Goal: Task Accomplishment & Management: Use online tool/utility

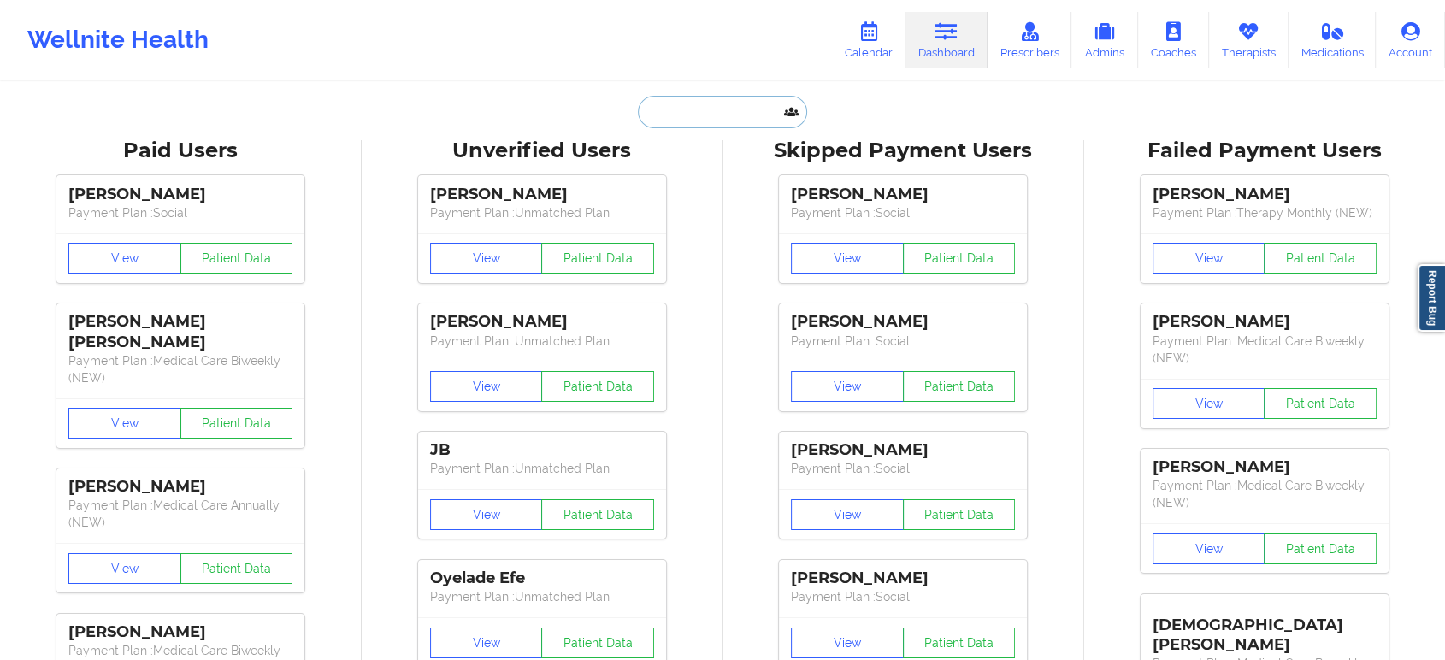
click at [696, 114] on input "text" at bounding box center [722, 112] width 169 height 32
paste input "[PERSON_NAME]"
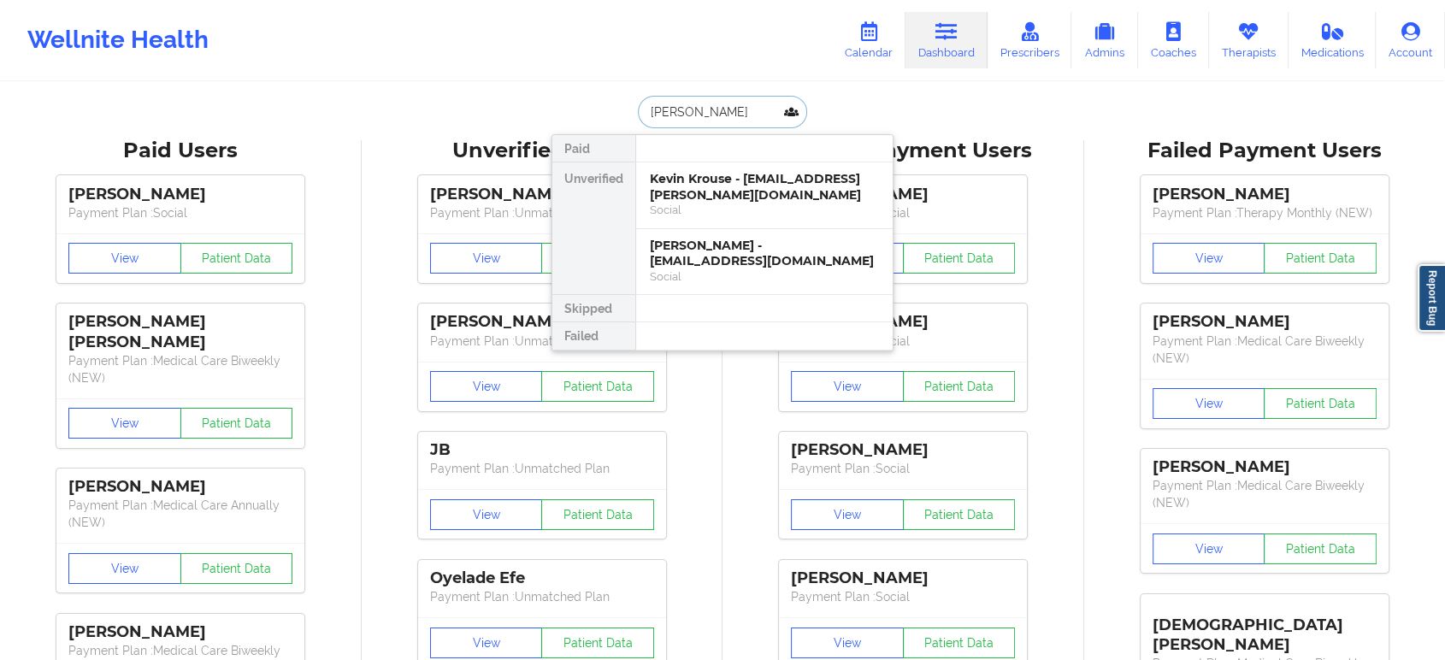
type input "[PERSON_NAME]"
click at [691, 200] on div "Kevin Krouse - [EMAIL_ADDRESS][PERSON_NAME][DOMAIN_NAME]" at bounding box center [764, 187] width 229 height 32
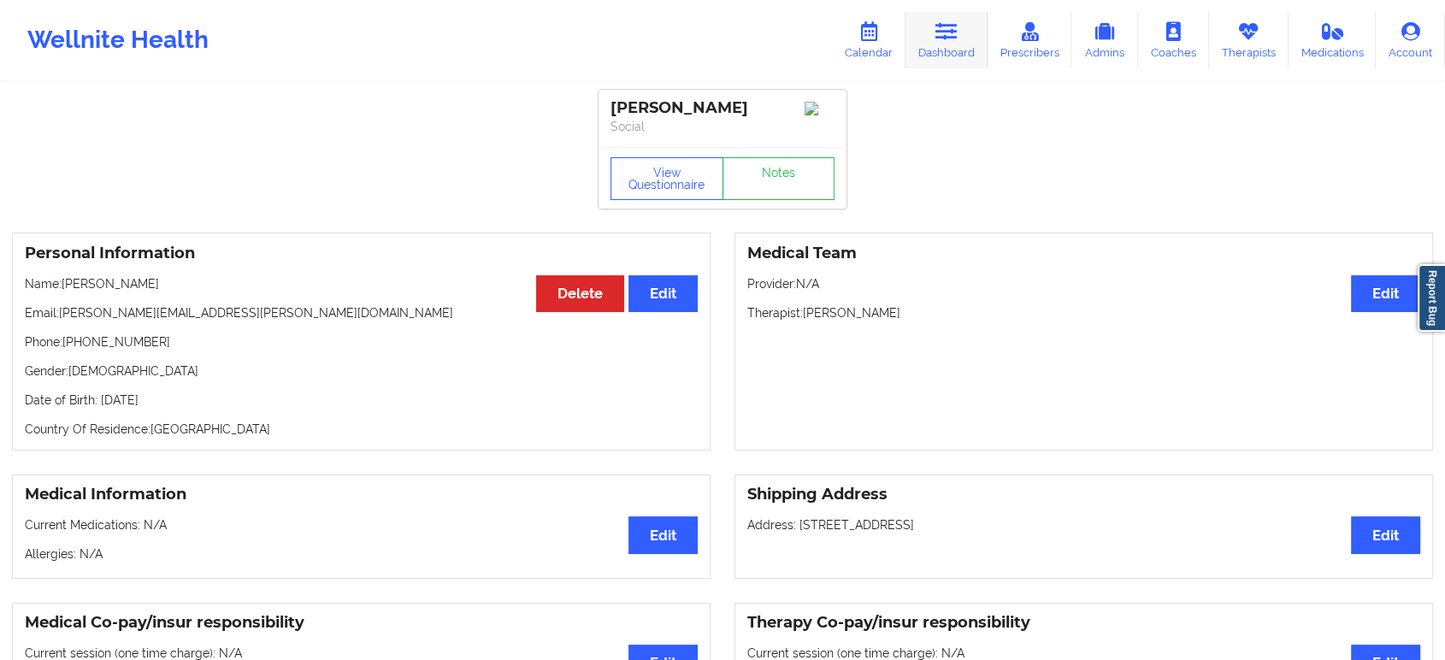
click at [953, 15] on link "Dashboard" at bounding box center [947, 40] width 82 height 56
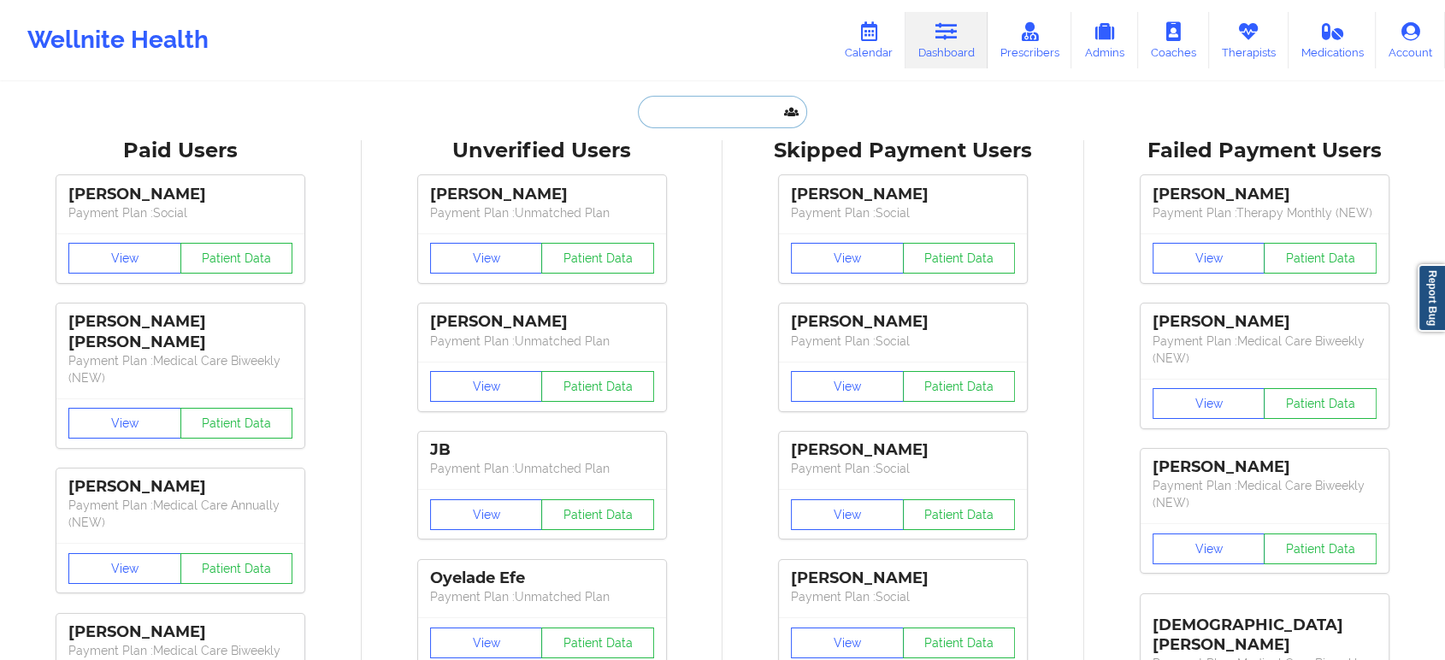
click at [716, 107] on input "text" at bounding box center [722, 112] width 169 height 32
paste input "[PERSON_NAME]"
type input "[PERSON_NAME]"
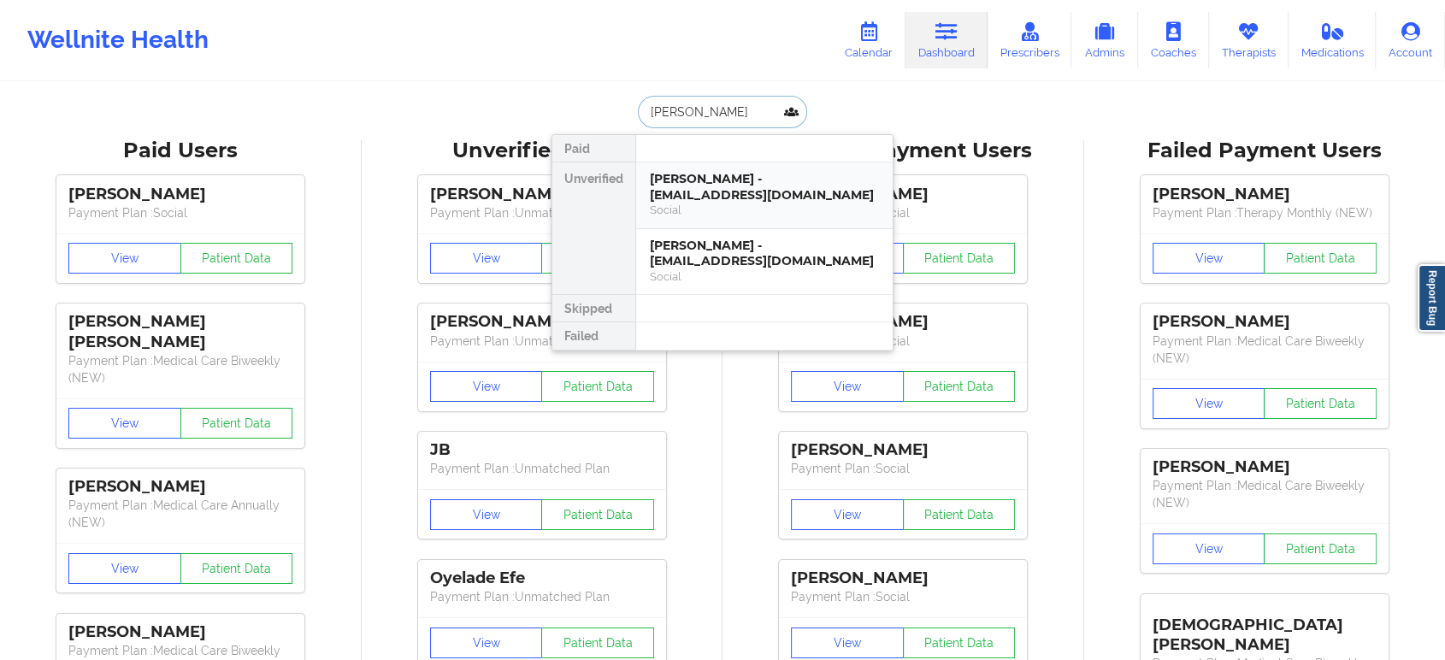
click at [750, 186] on div "[PERSON_NAME] - [EMAIL_ADDRESS][DOMAIN_NAME]" at bounding box center [764, 187] width 229 height 32
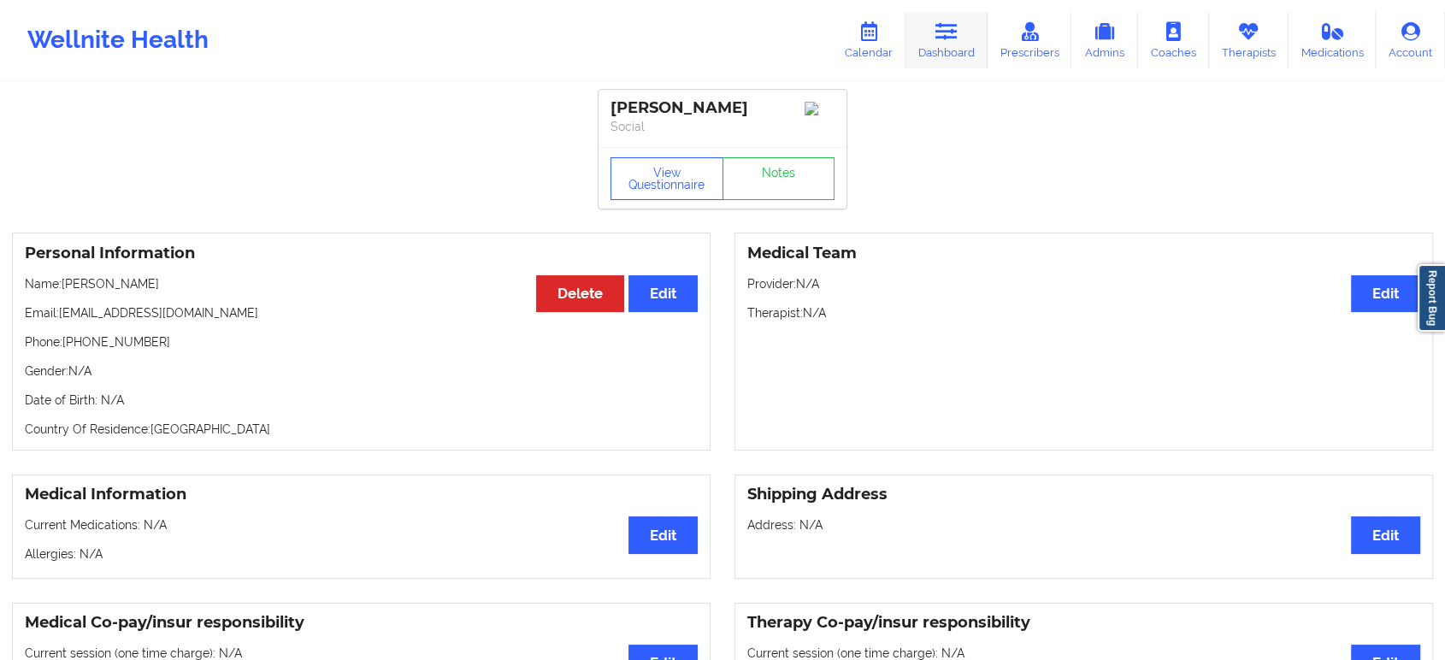
click at [971, 32] on link "Dashboard" at bounding box center [947, 40] width 82 height 56
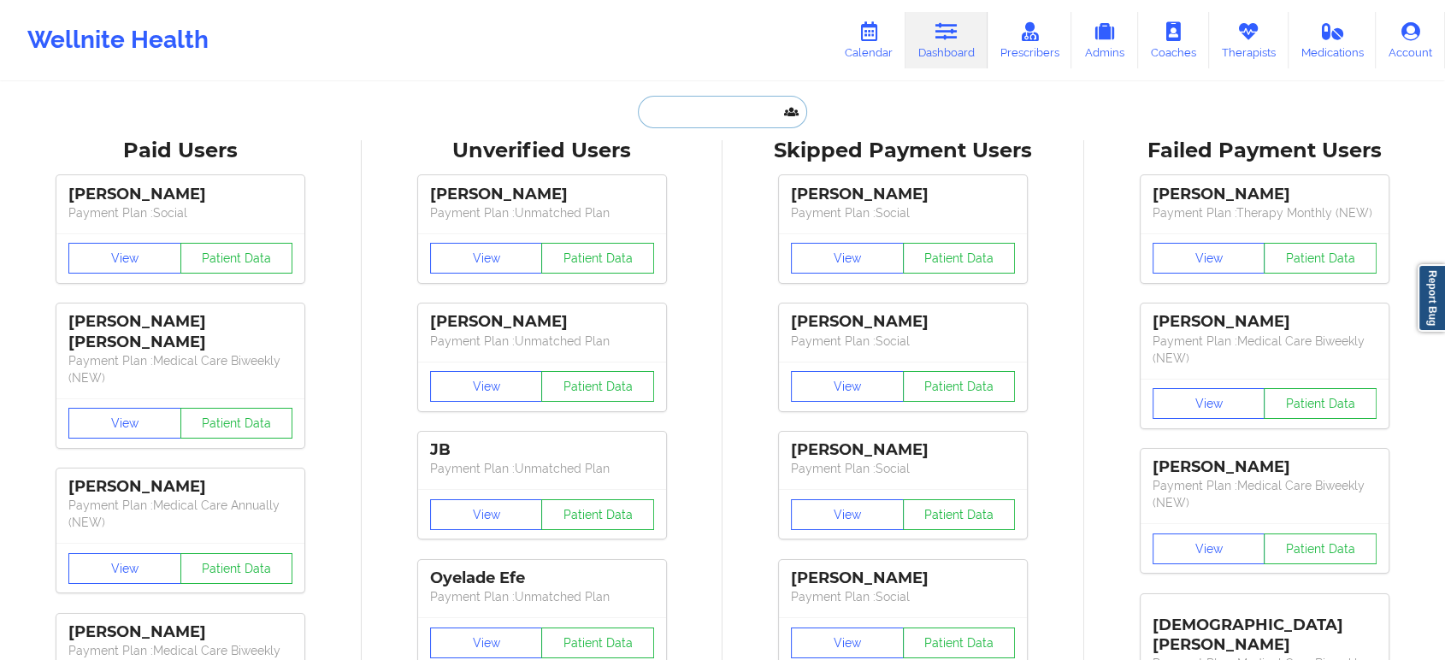
click at [715, 114] on input "text" at bounding box center [722, 112] width 169 height 32
paste input "[PERSON_NAME]"
type input "[PERSON_NAME]"
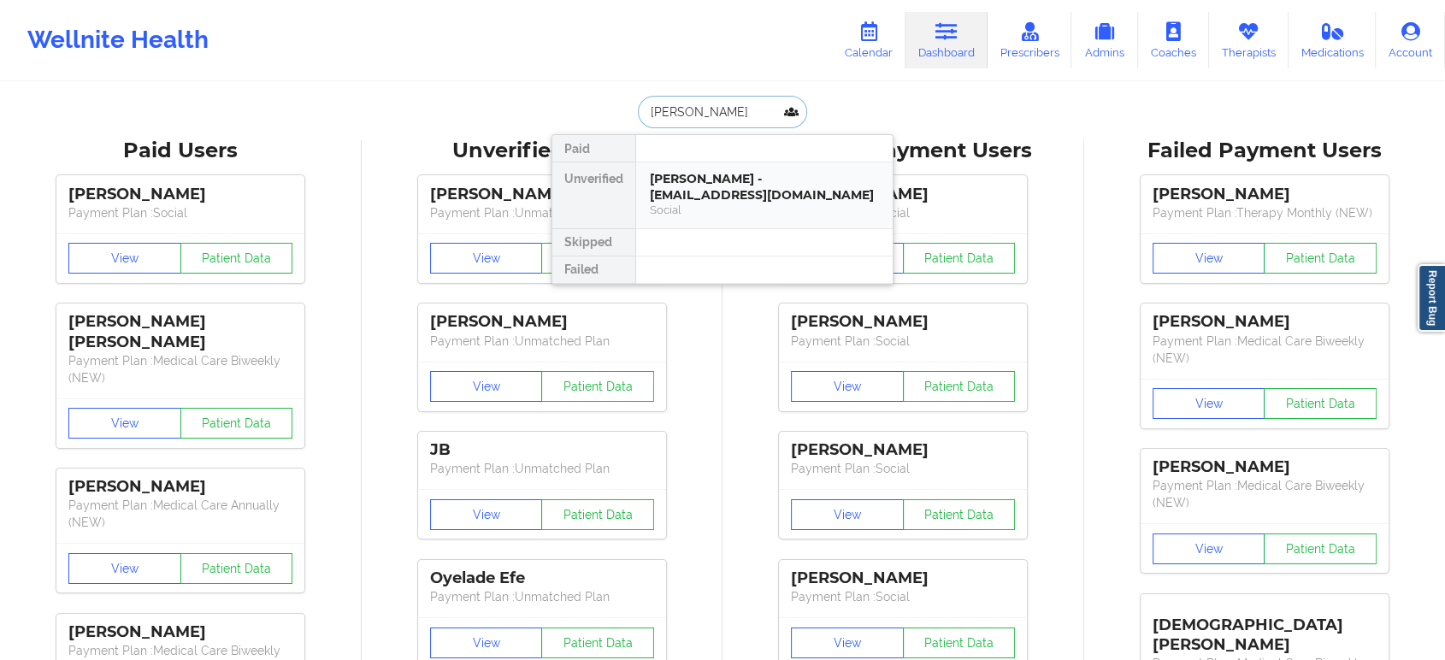
click at [752, 200] on div "[PERSON_NAME] - [EMAIL_ADDRESS][DOMAIN_NAME]" at bounding box center [764, 187] width 229 height 32
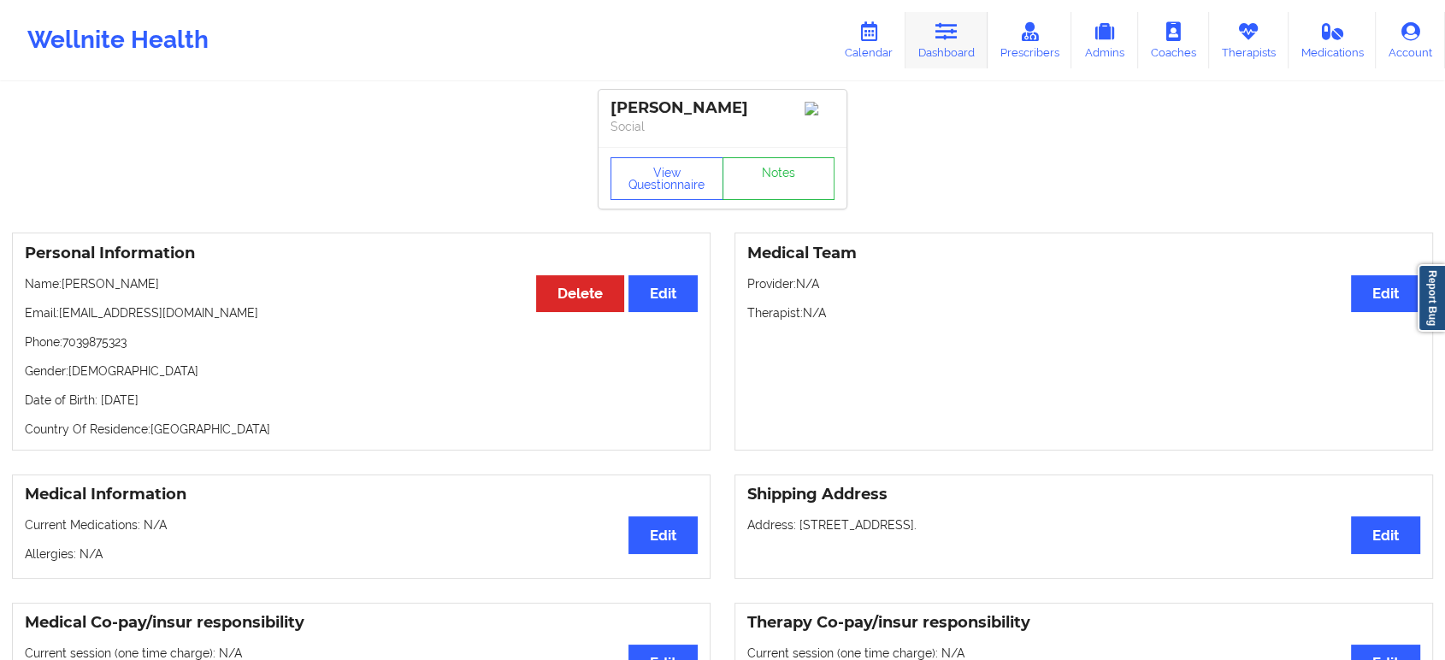
click at [971, 27] on link "Dashboard" at bounding box center [947, 40] width 82 height 56
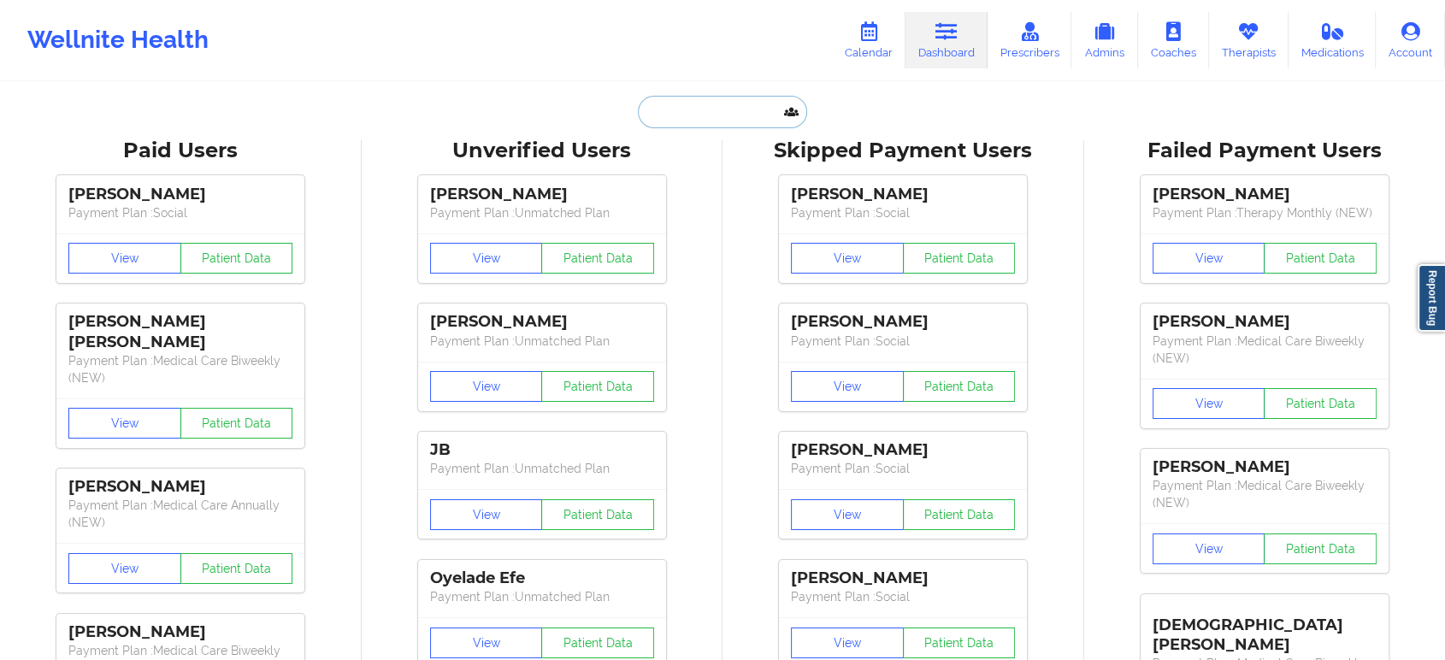
click at [684, 121] on input "text" at bounding box center [722, 112] width 169 height 32
paste input "[EMAIL_ADDRESS][DOMAIN_NAME]"
type input "[EMAIL_ADDRESS][DOMAIN_NAME]"
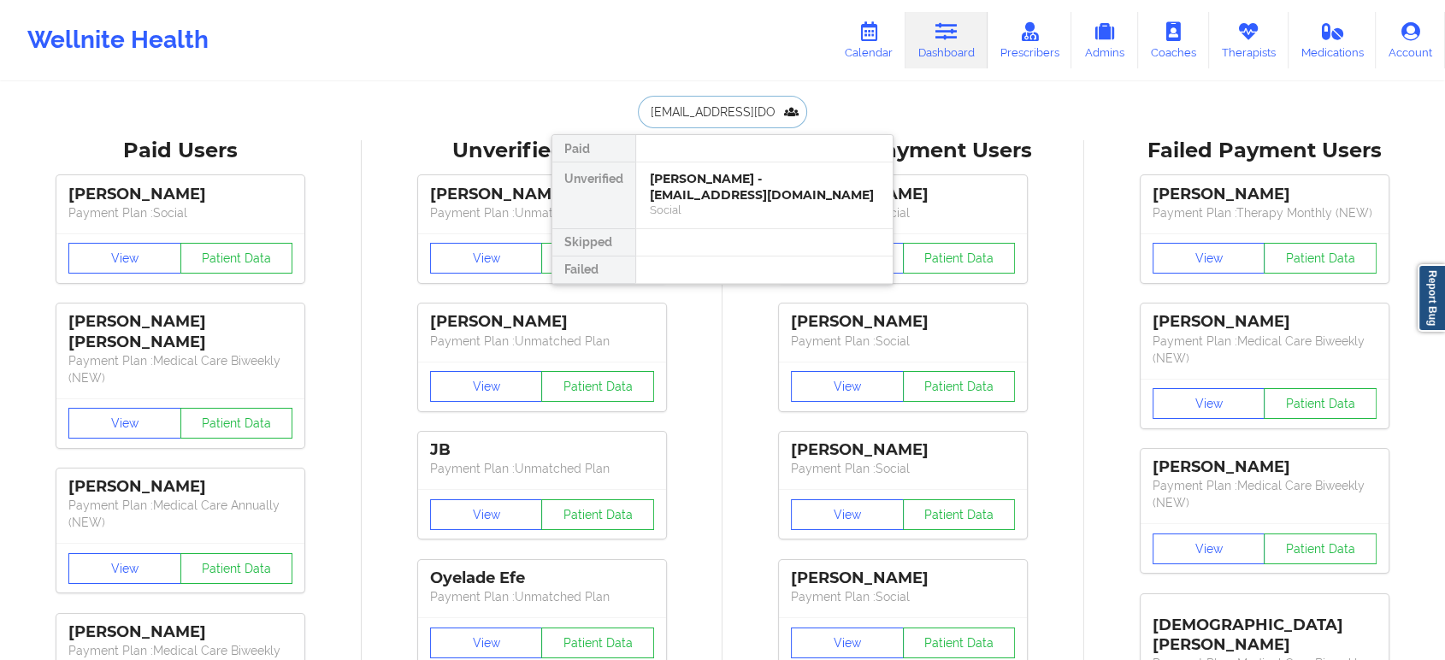
scroll to position [0, 15]
click at [724, 179] on div "[PERSON_NAME] [PERSON_NAME] - [EMAIL_ADDRESS][DOMAIN_NAME]" at bounding box center [764, 187] width 229 height 32
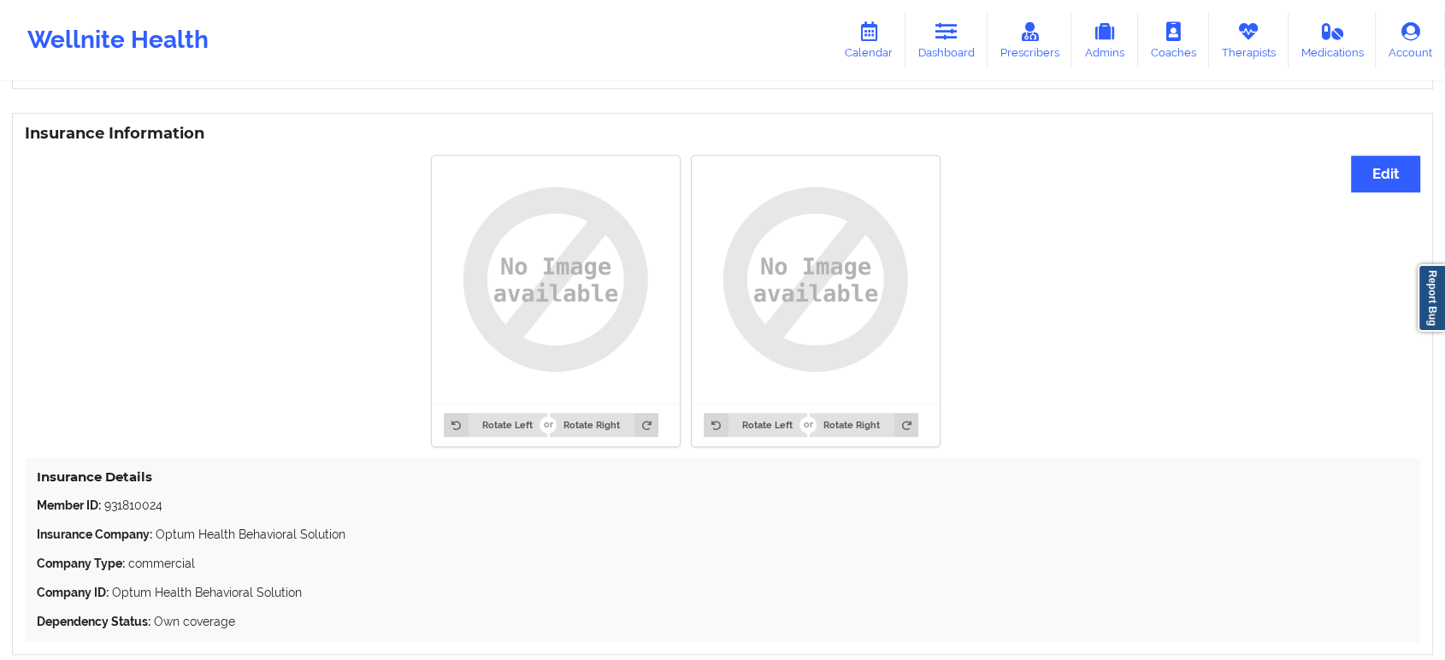
scroll to position [1325, 0]
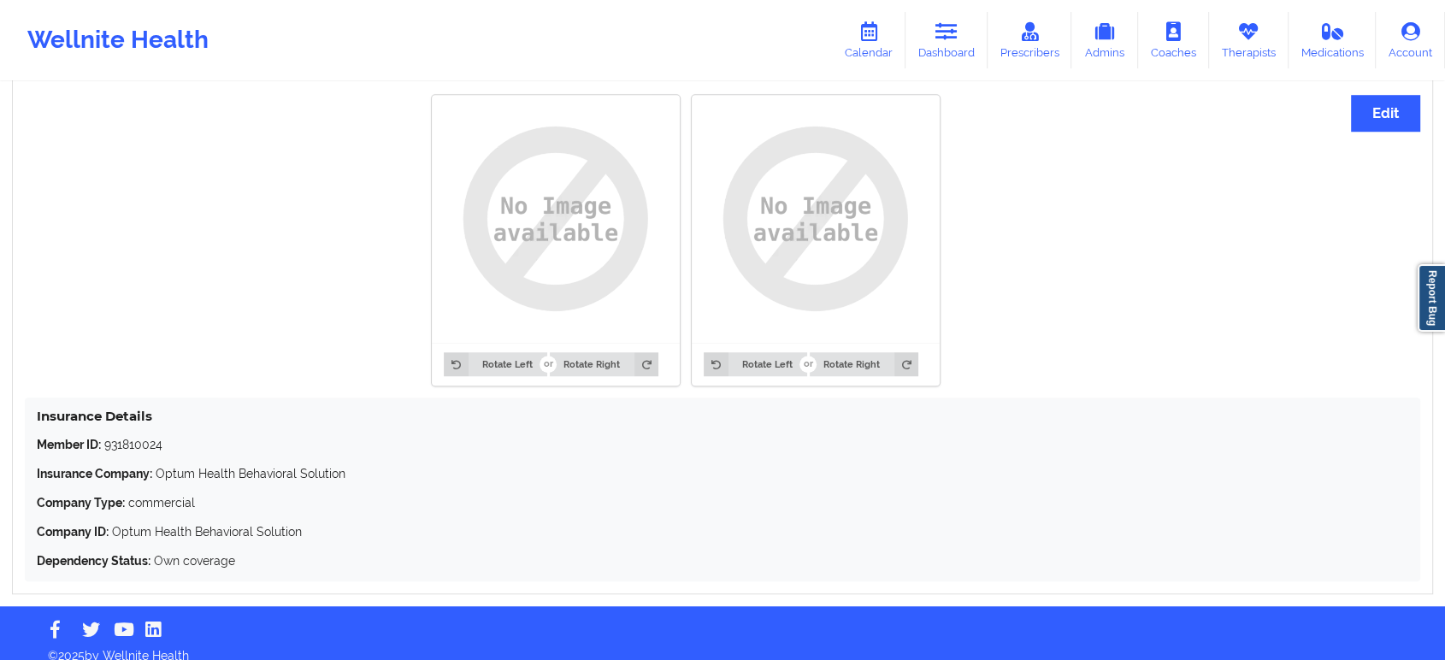
drag, startPoint x: 975, startPoint y: 460, endPoint x: 1017, endPoint y: 290, distance: 175.3
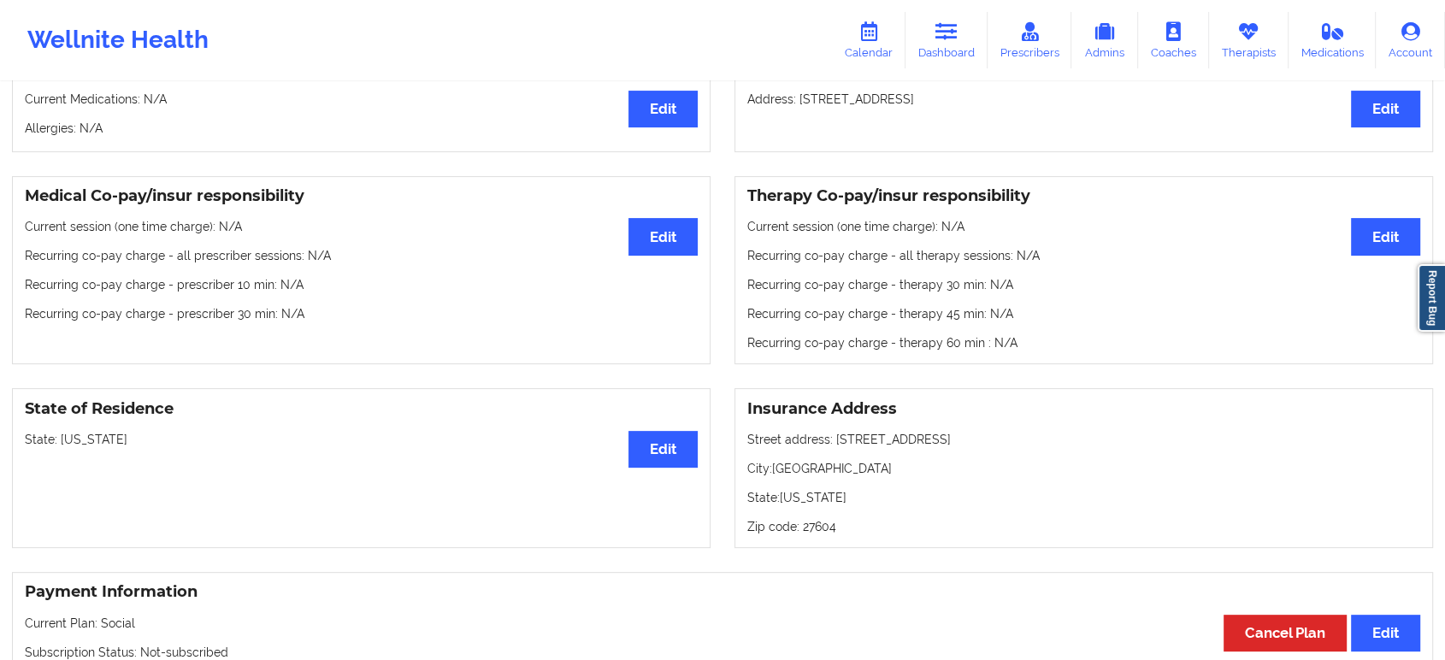
scroll to position [0, 0]
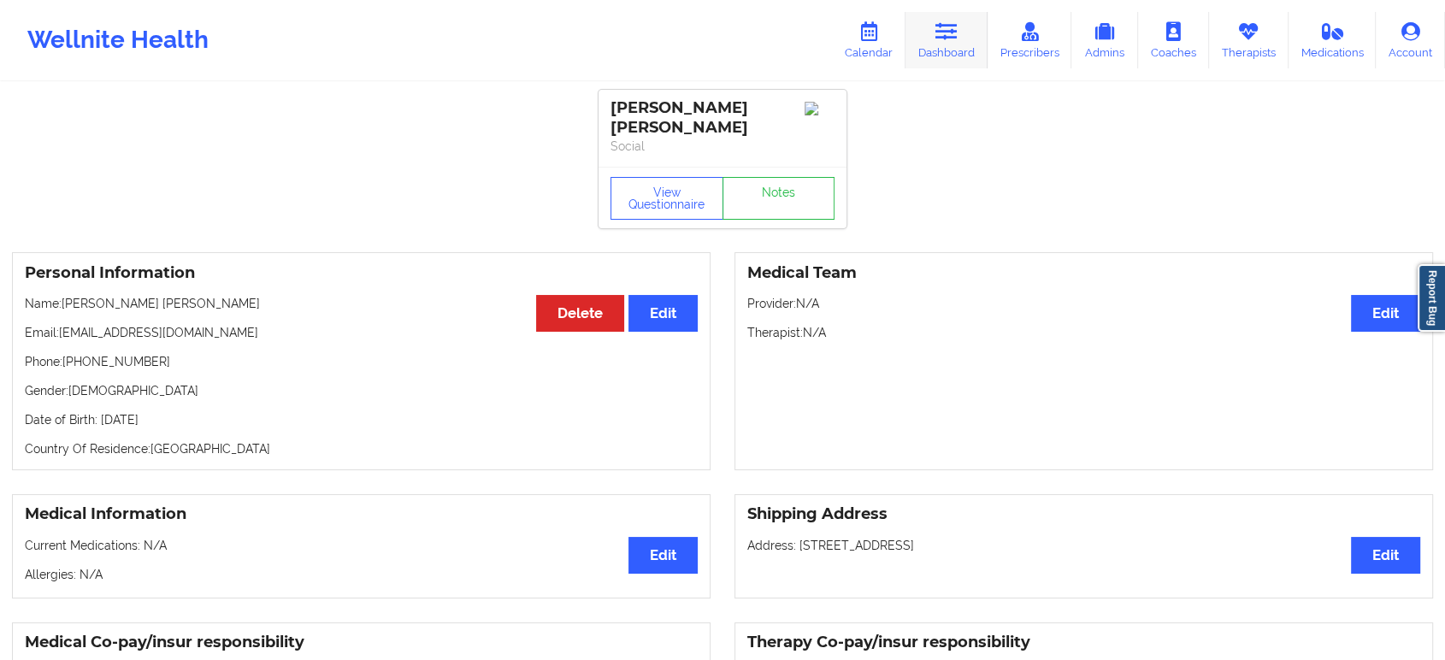
click at [954, 36] on icon at bounding box center [947, 31] width 22 height 19
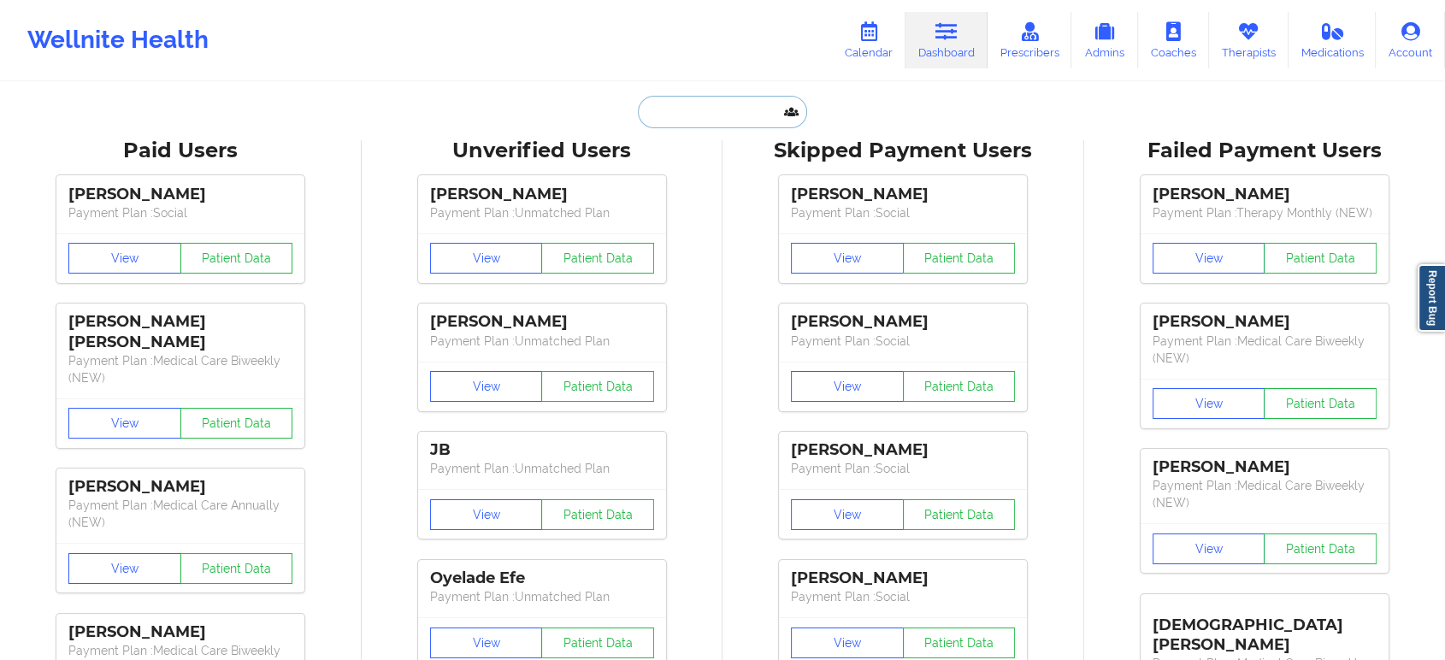
click at [714, 106] on input "text" at bounding box center [722, 112] width 169 height 32
paste input "[PERSON_NAME]"
type input "[PERSON_NAME]"
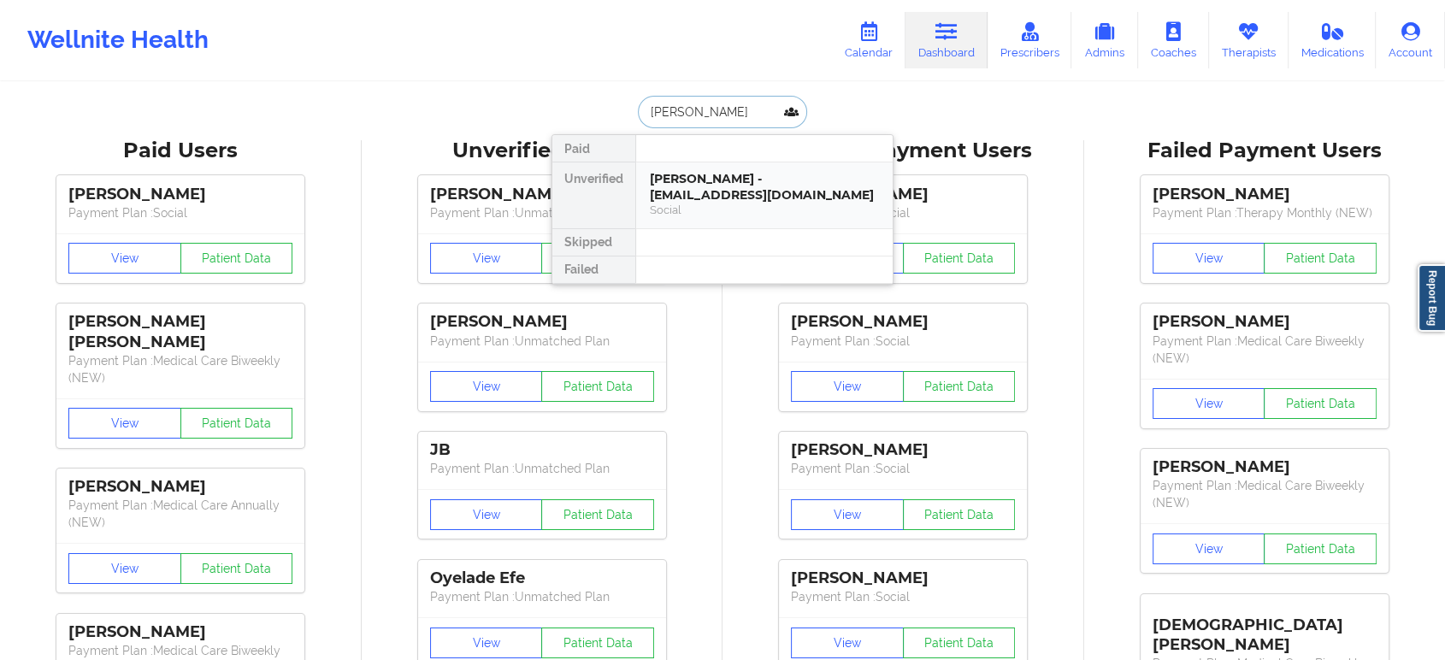
click at [723, 202] on div "[PERSON_NAME] - [EMAIL_ADDRESS][DOMAIN_NAME]" at bounding box center [764, 187] width 229 height 32
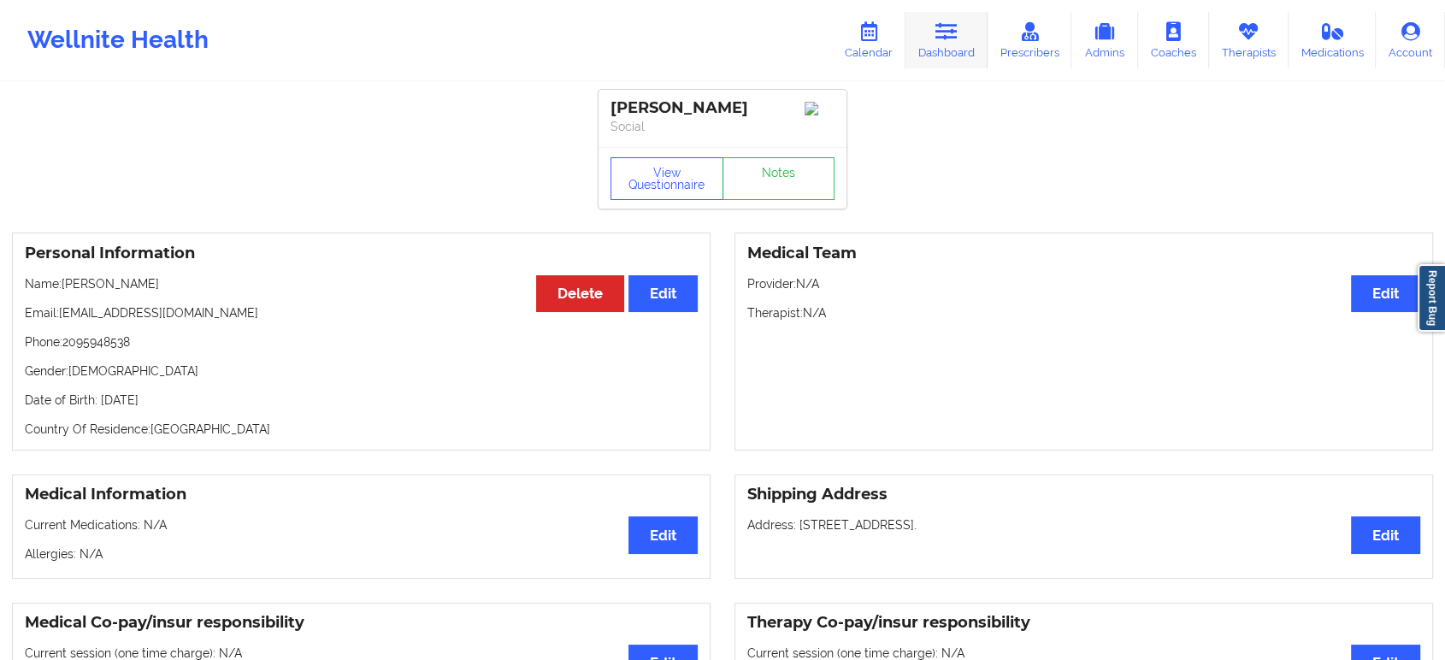
click at [958, 37] on icon at bounding box center [947, 31] width 22 height 19
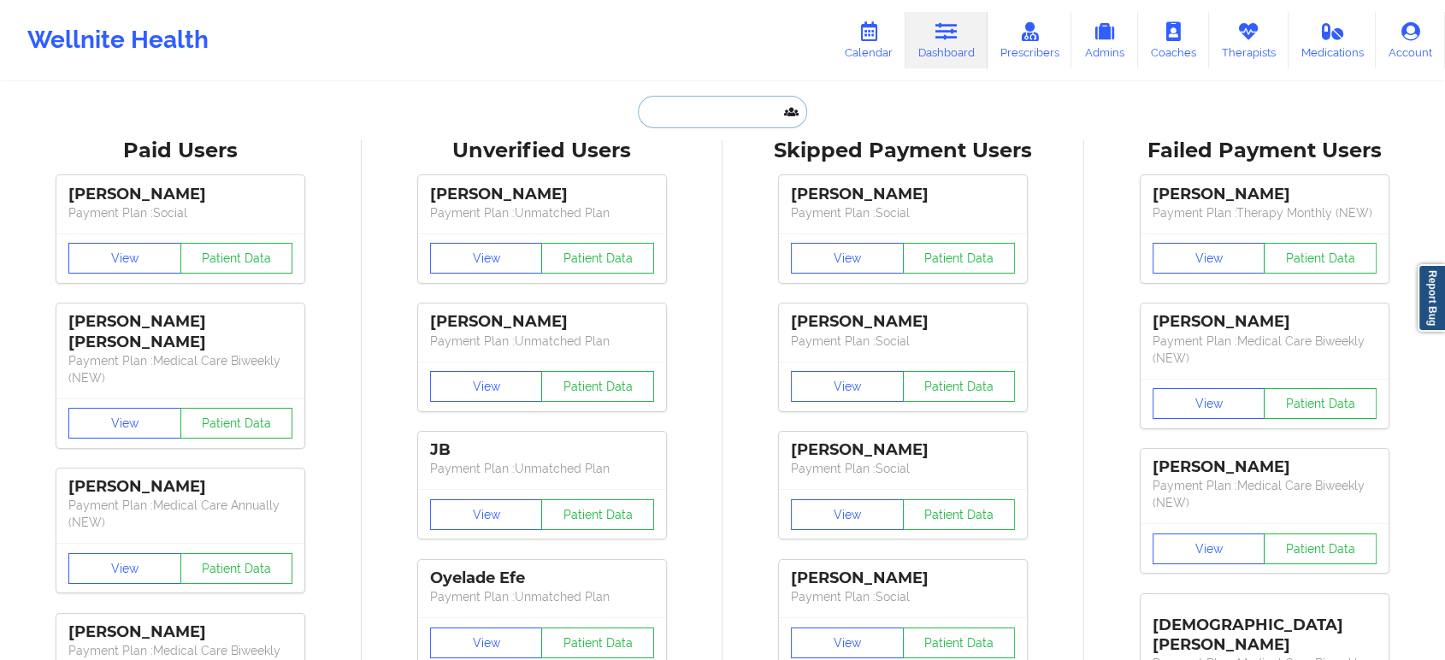
click at [694, 115] on input "text" at bounding box center [722, 112] width 169 height 32
paste input "[PERSON_NAME]"
type input "[PERSON_NAME]"
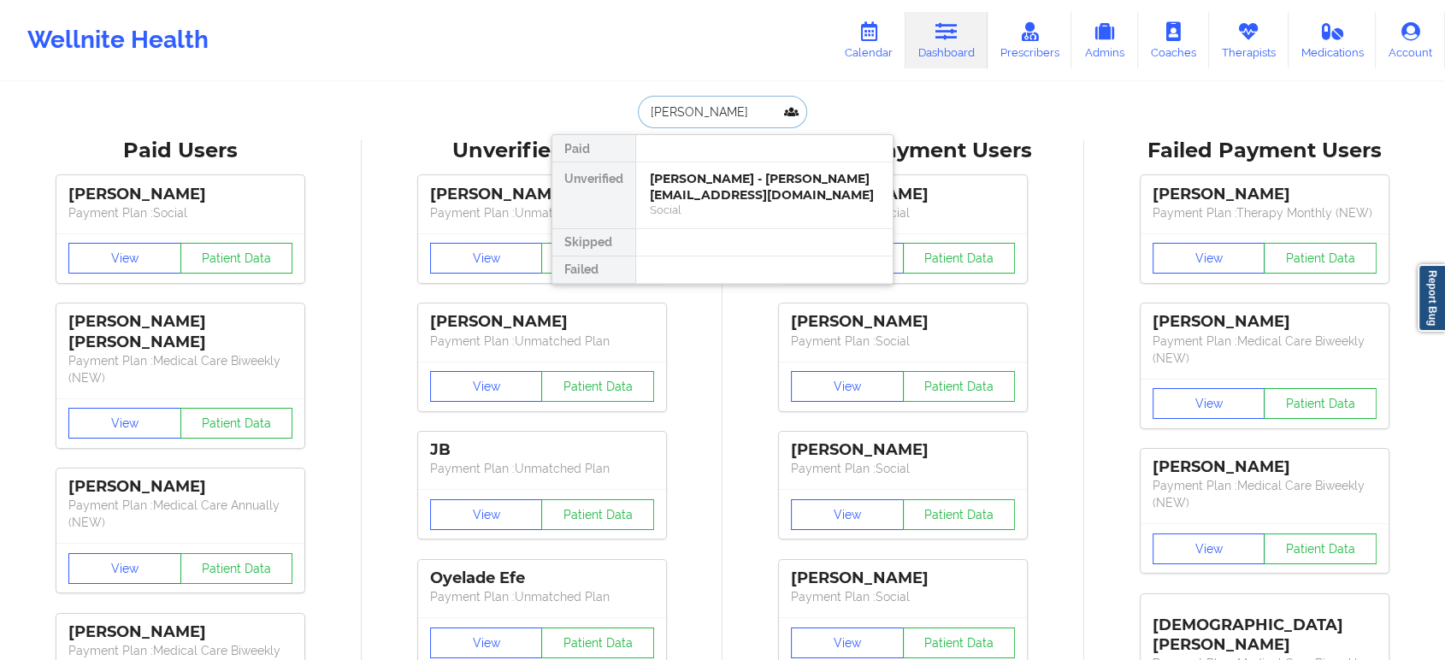
click at [732, 192] on div "[PERSON_NAME] - [PERSON_NAME][EMAIL_ADDRESS][DOMAIN_NAME]" at bounding box center [764, 187] width 229 height 32
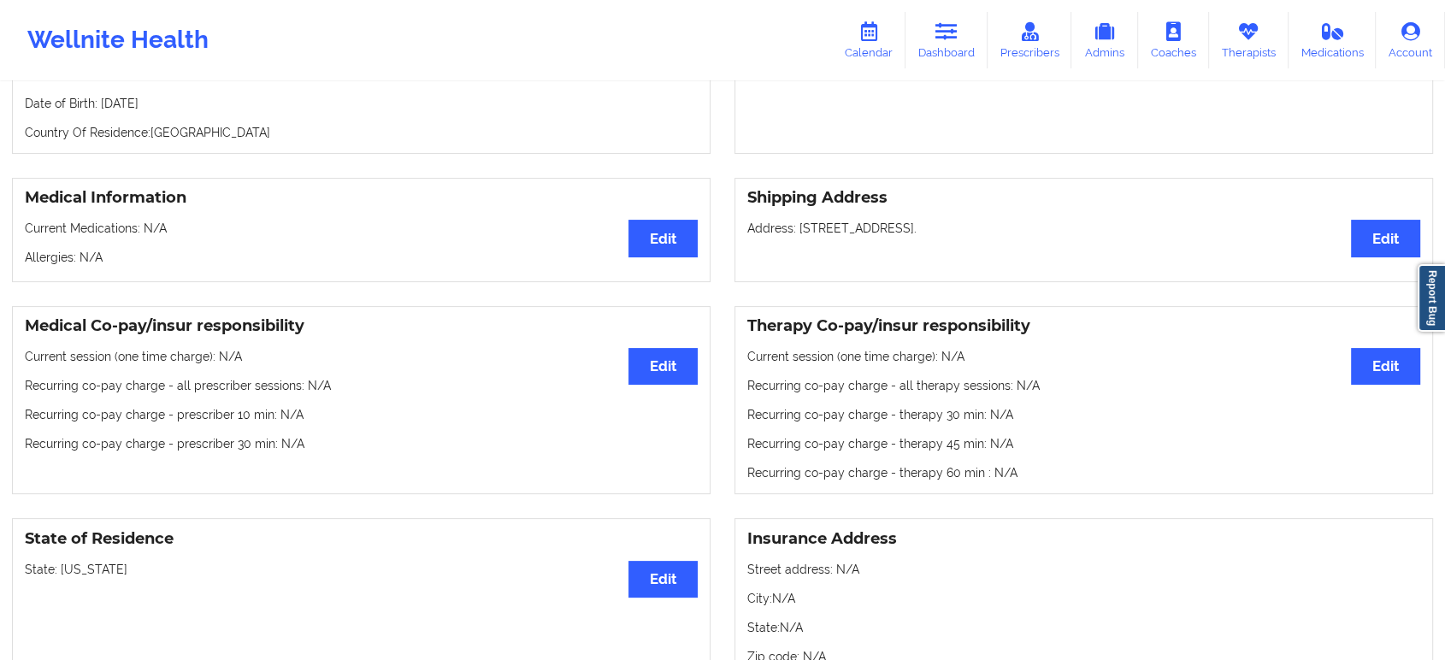
scroll to position [380, 0]
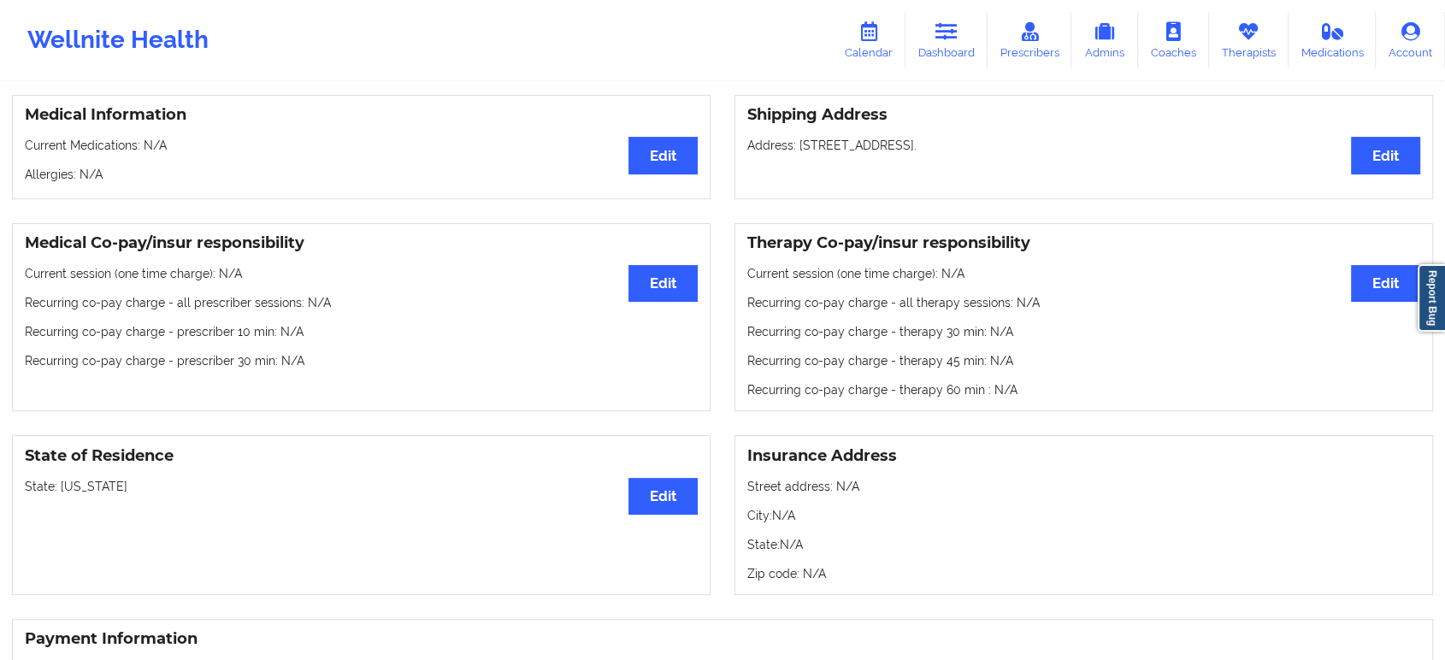
click at [75, 493] on p "State: [US_STATE]" at bounding box center [361, 486] width 673 height 17
copy p "[US_STATE]"
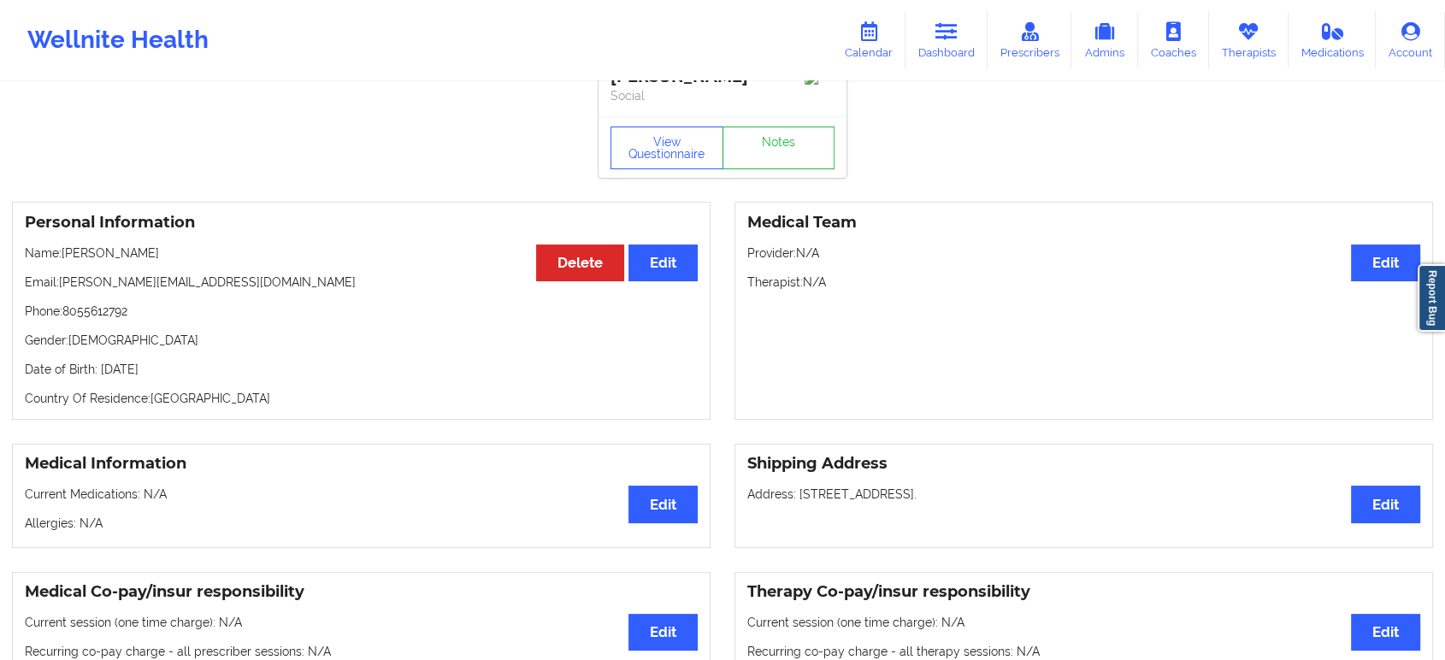
scroll to position [0, 0]
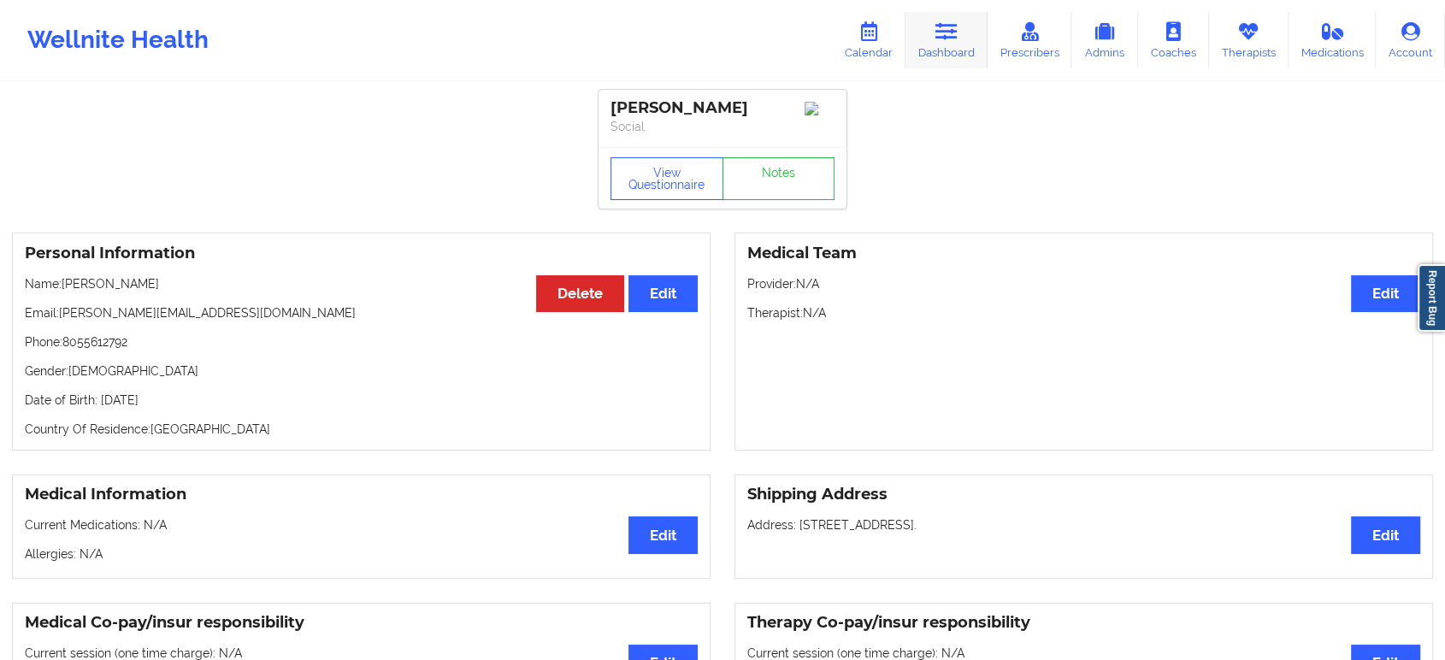
click at [928, 30] on link "Dashboard" at bounding box center [947, 40] width 82 height 56
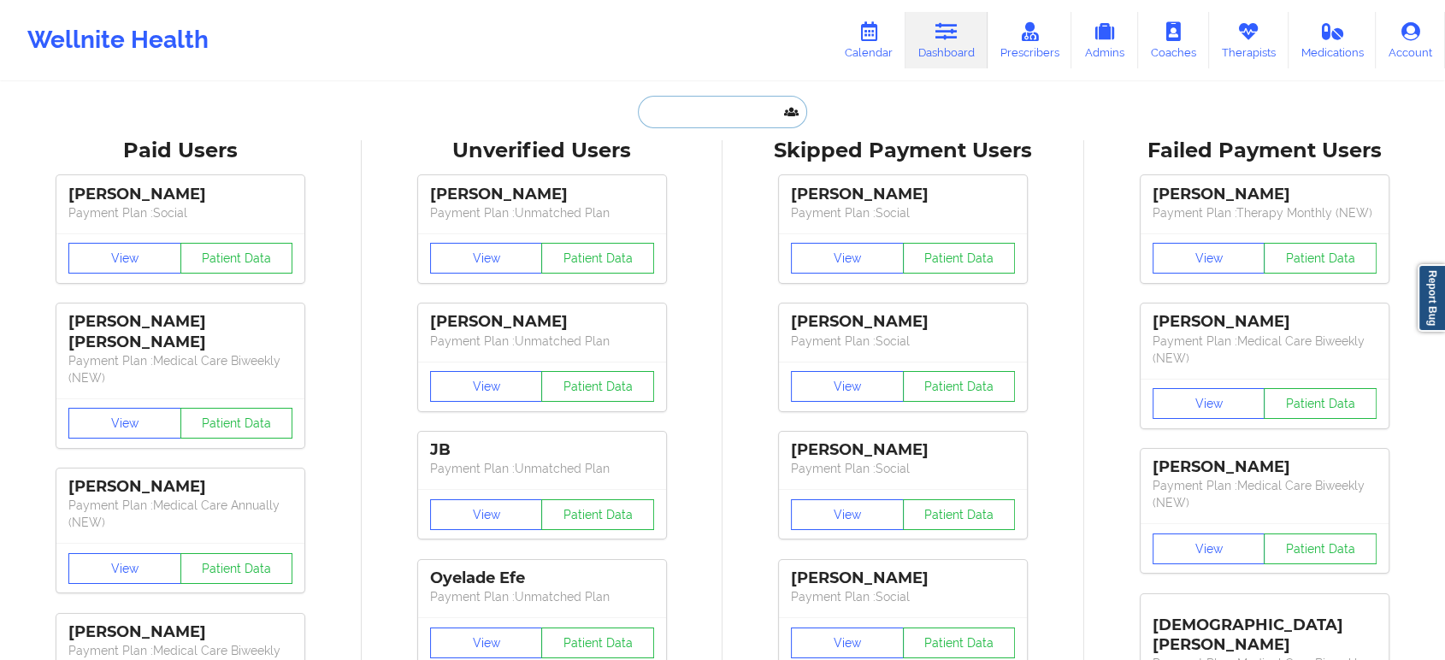
click at [694, 117] on input "text" at bounding box center [722, 112] width 169 height 32
paste input "[PERSON_NAME][EMAIL_ADDRESS][DOMAIN_NAME]"
type input "[PERSON_NAME][EMAIL_ADDRESS][DOMAIN_NAME]"
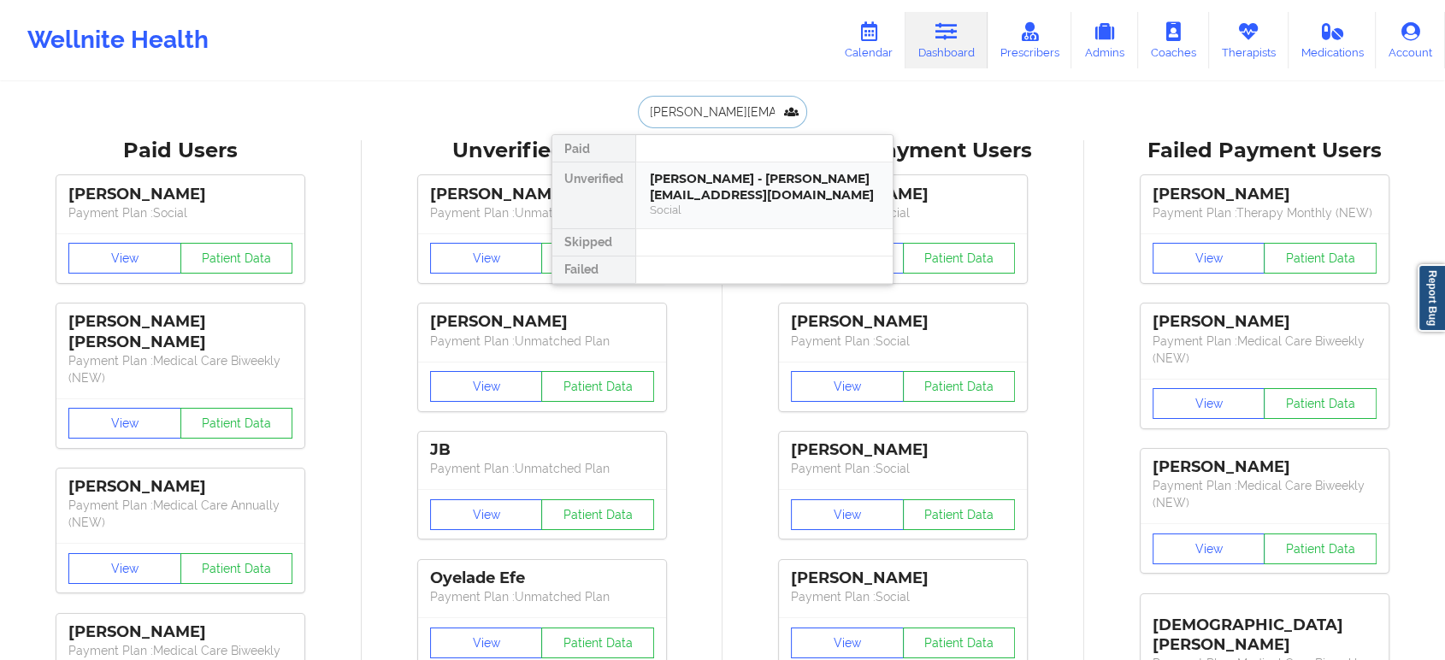
click at [743, 204] on div "Social" at bounding box center [764, 210] width 229 height 15
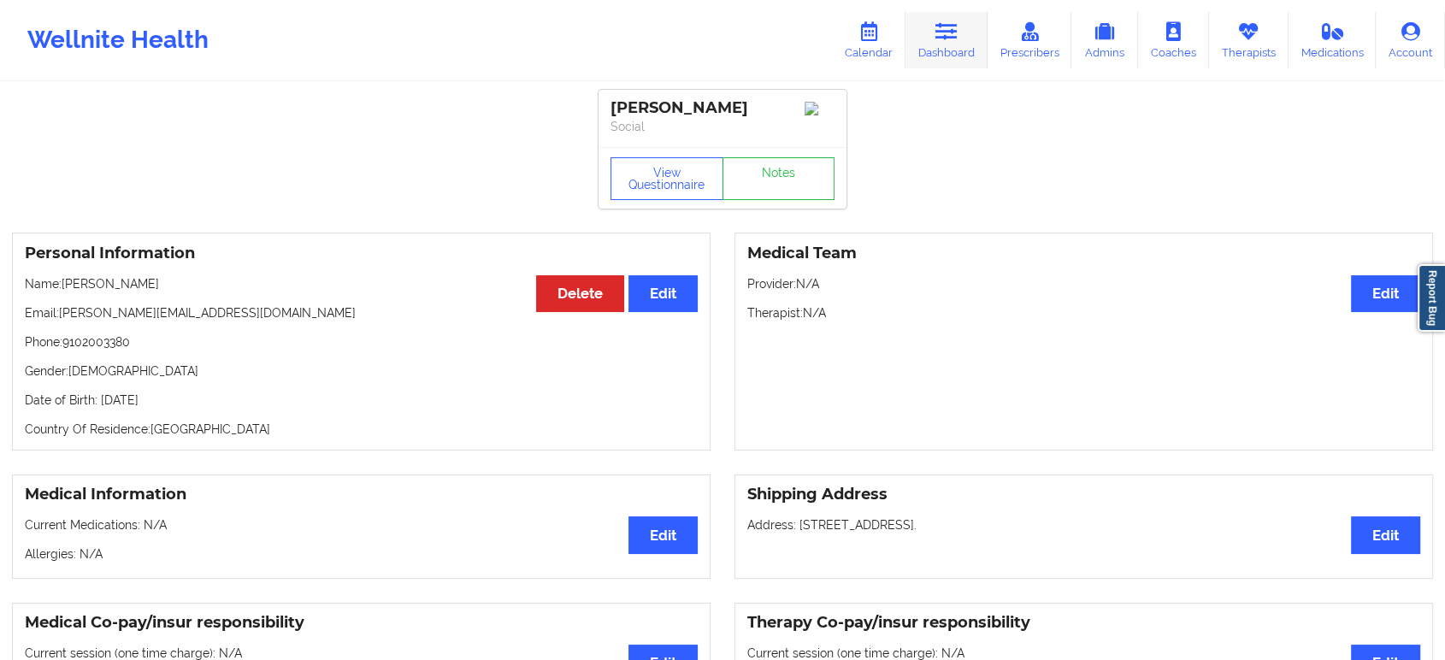
click at [941, 43] on link "Dashboard" at bounding box center [947, 40] width 82 height 56
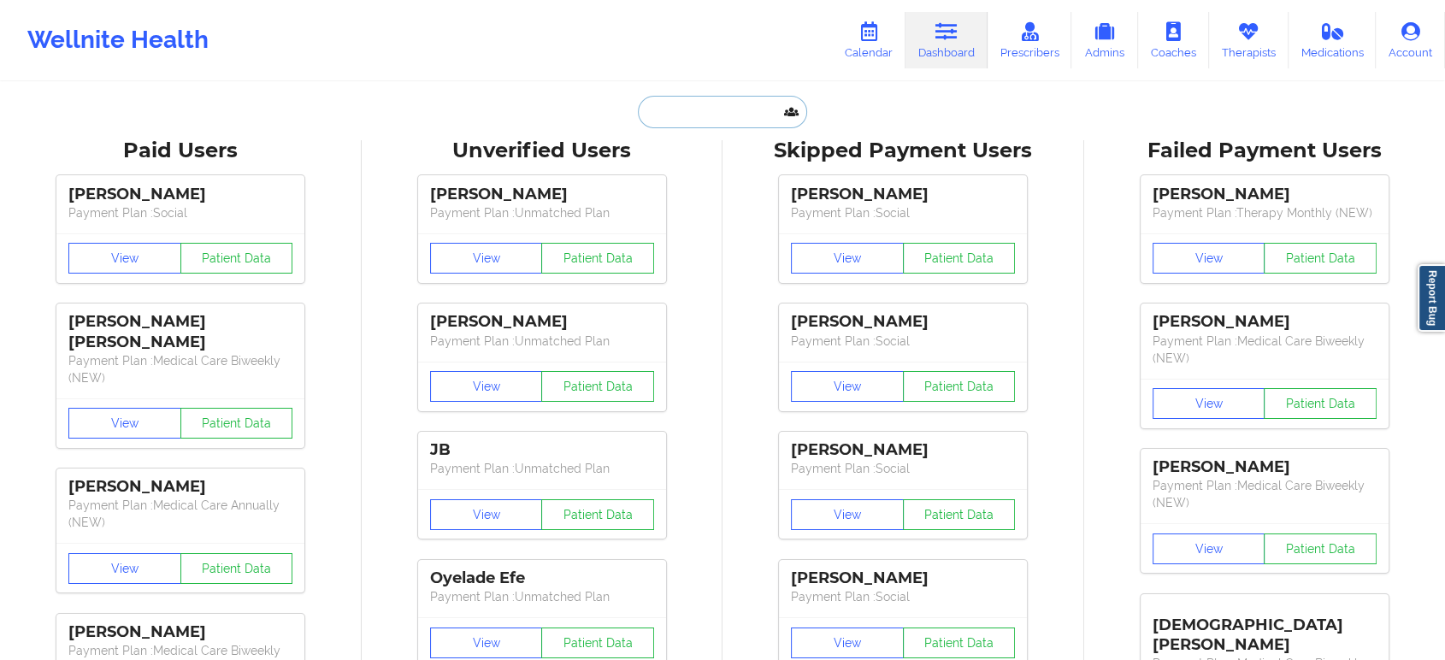
click at [699, 121] on input "text" at bounding box center [722, 112] width 169 height 32
paste input "[PERSON_NAME]"
type input "[PERSON_NAME]"
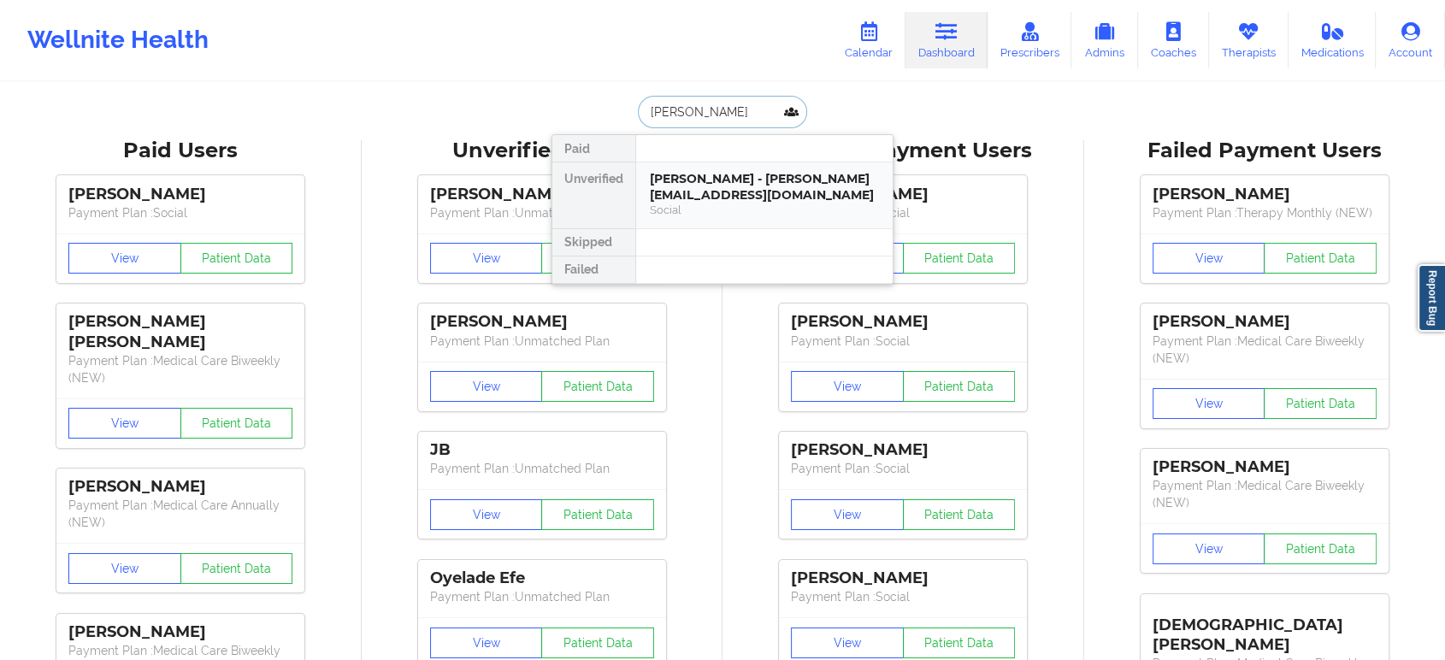
click at [724, 192] on div "[PERSON_NAME] - [PERSON_NAME][EMAIL_ADDRESS][DOMAIN_NAME]" at bounding box center [764, 187] width 229 height 32
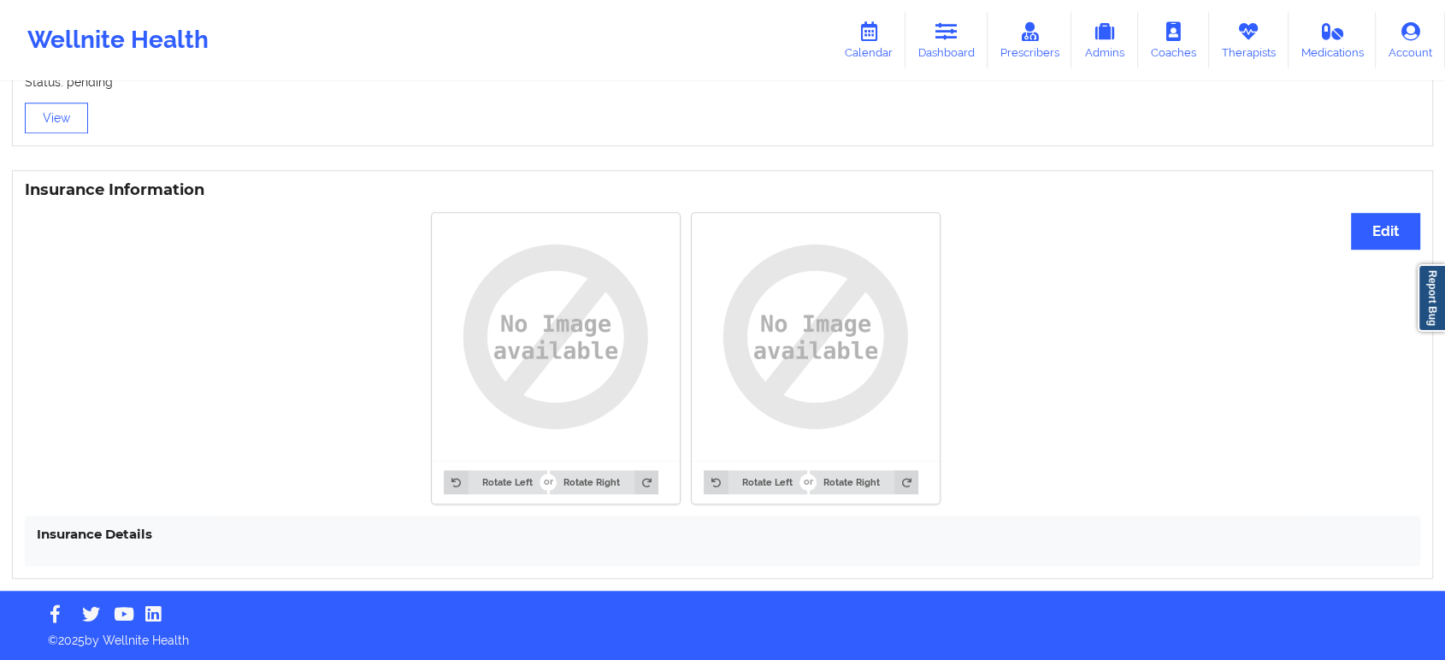
scroll to position [1198, 0]
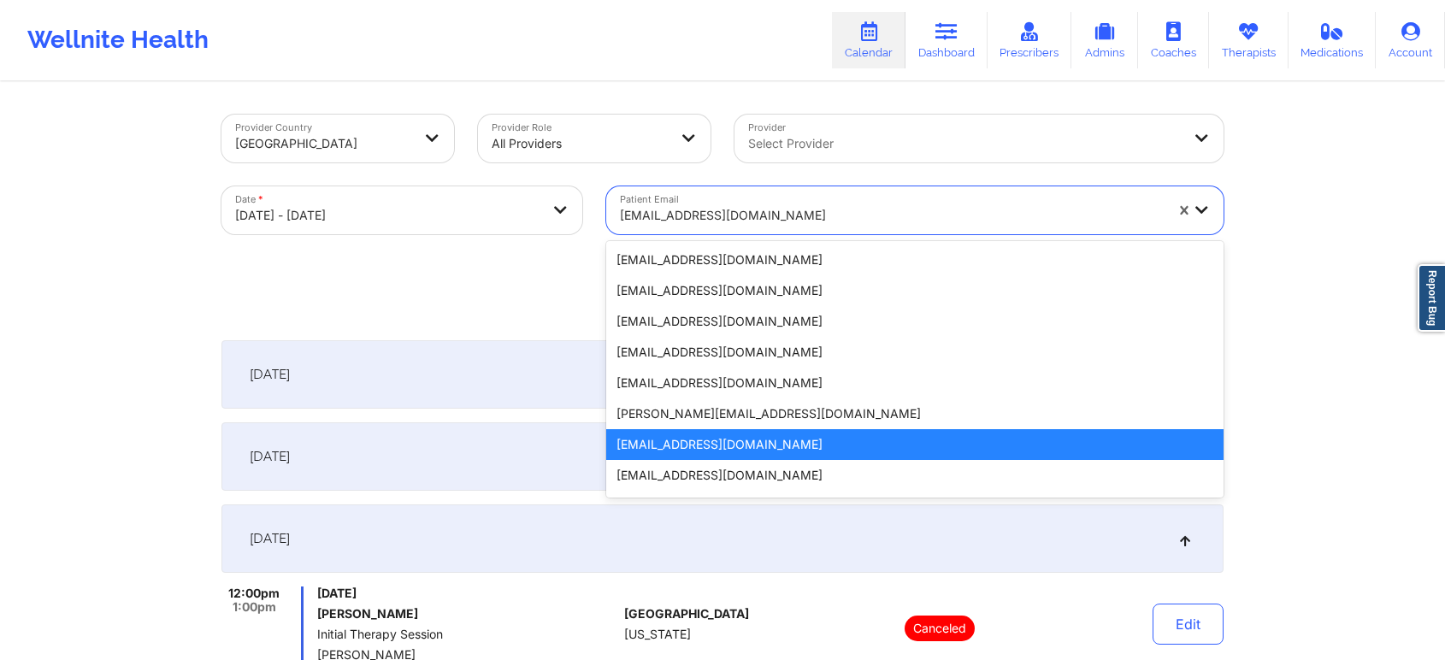
click at [886, 216] on div at bounding box center [892, 215] width 544 height 21
type input "[PERSON_NAME][EMAIL_ADDRESS][DOMAIN_NAME]"
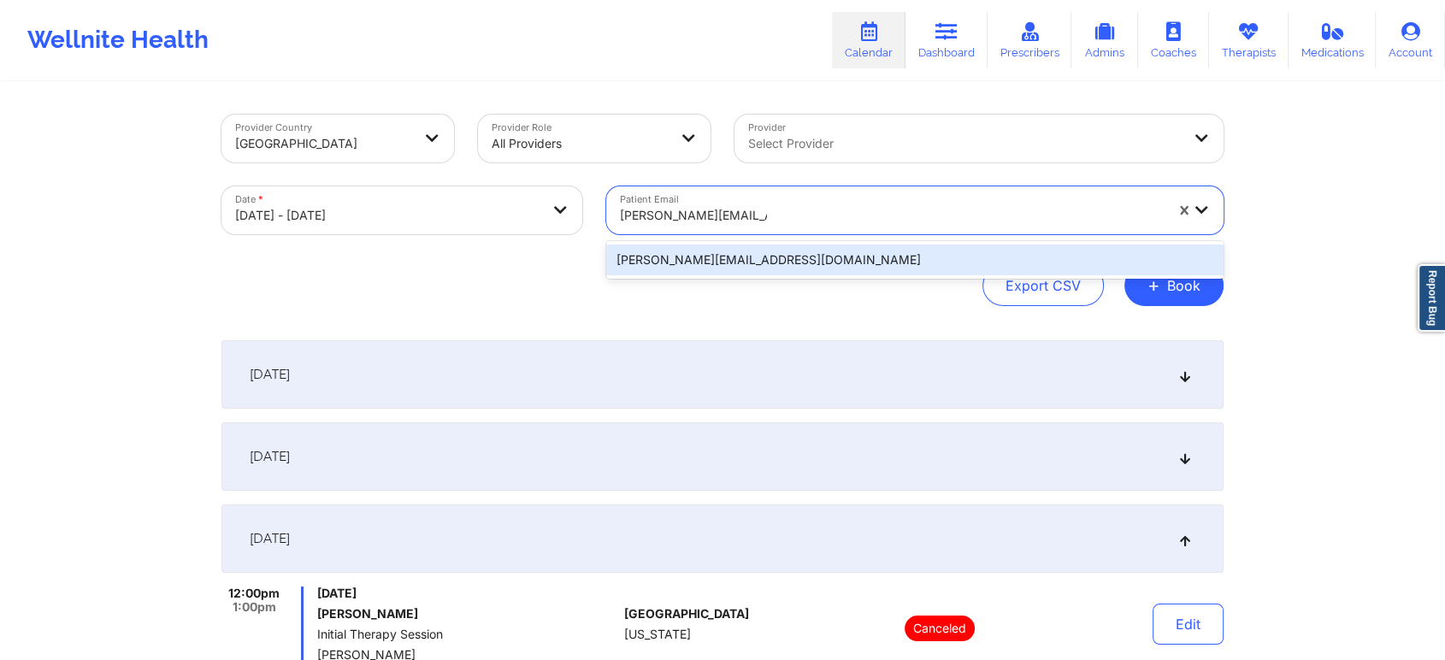
click at [799, 265] on div "[PERSON_NAME][EMAIL_ADDRESS][DOMAIN_NAME]" at bounding box center [914, 260] width 617 height 31
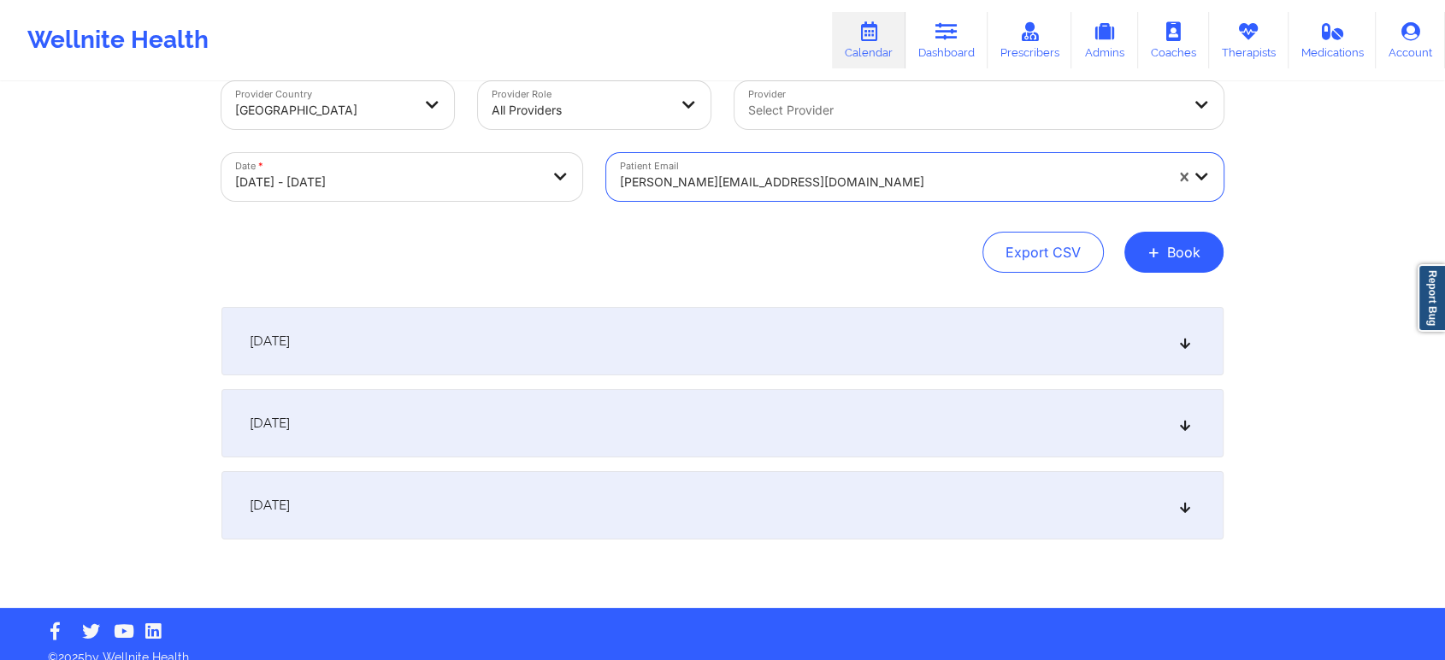
scroll to position [50, 0]
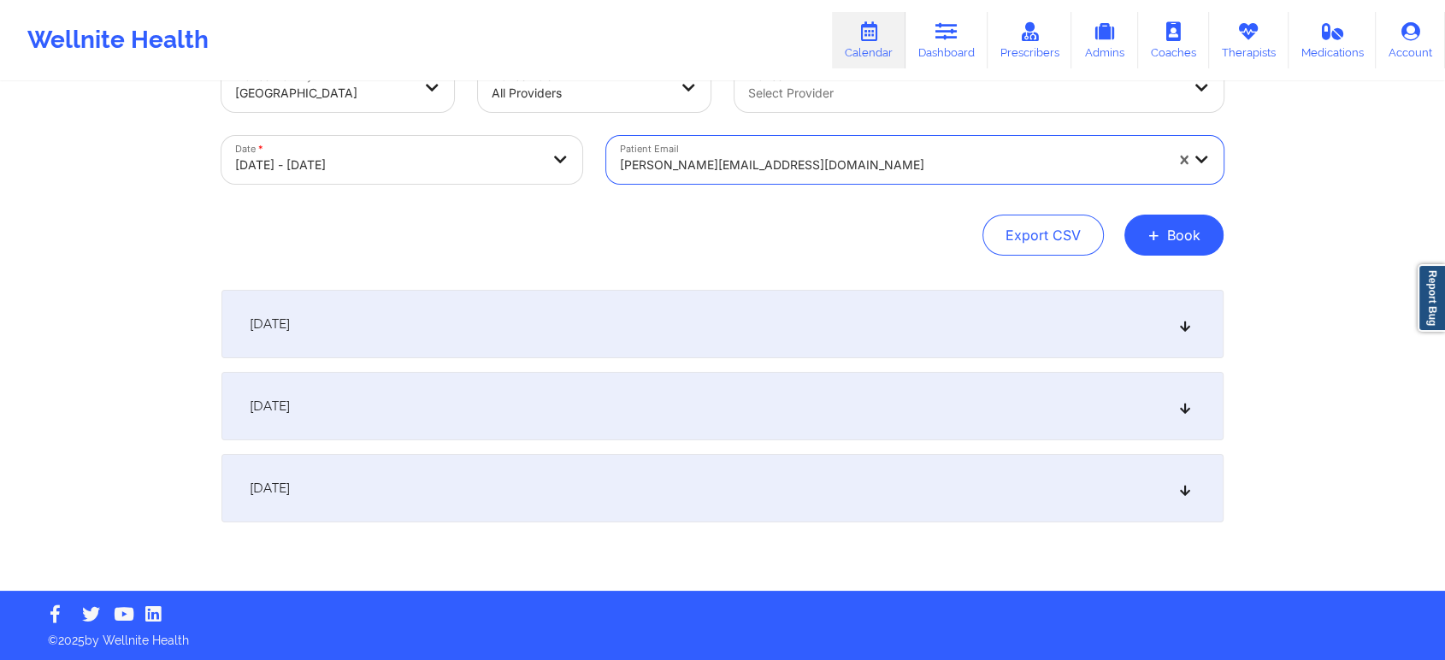
click at [941, 411] on div "October 15, 2025" at bounding box center [722, 406] width 1002 height 68
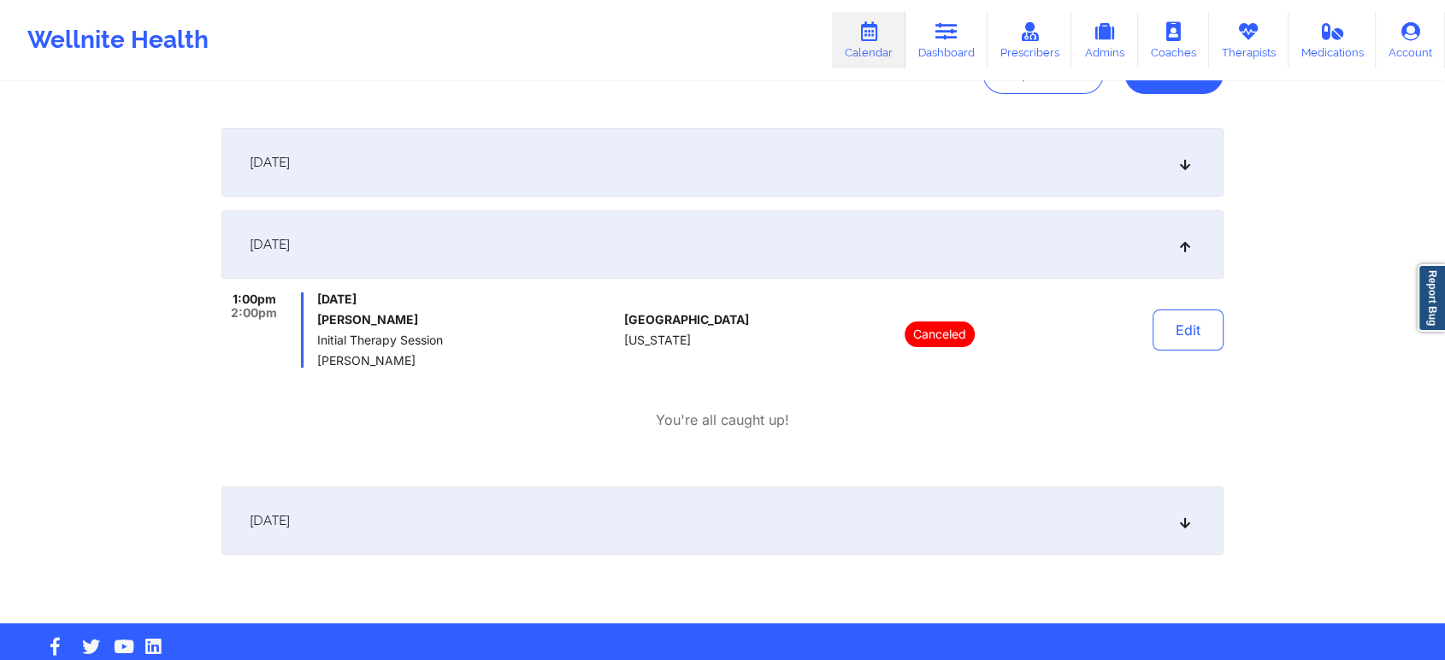
scroll to position [245, 0]
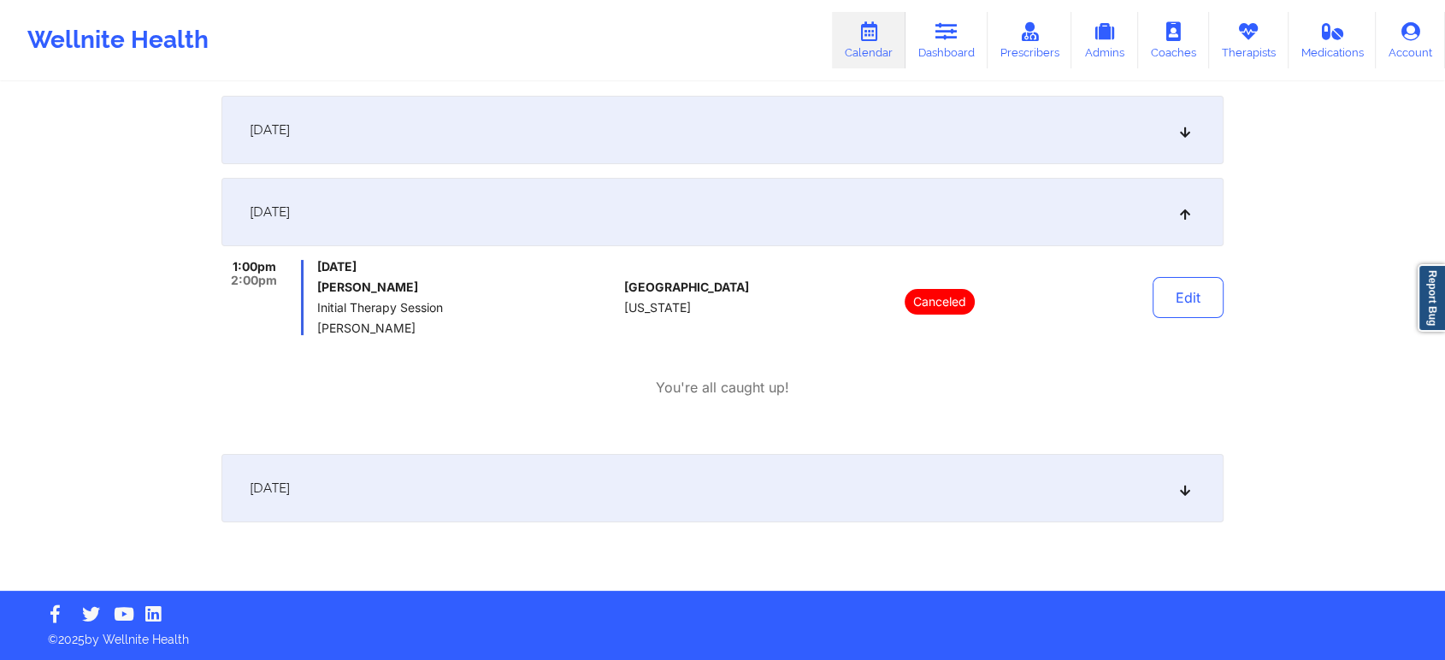
click at [1099, 477] on div "October 16, 2025" at bounding box center [722, 488] width 1002 height 68
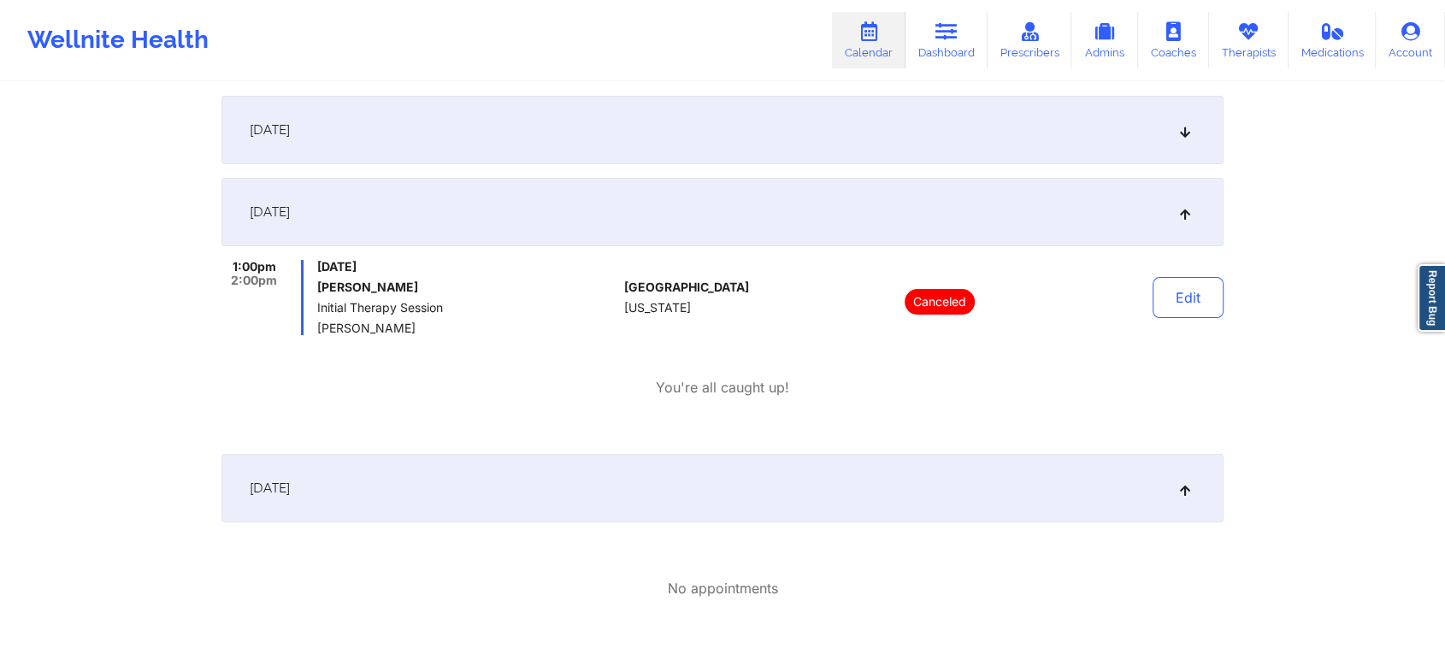
click at [1195, 499] on div "October 16, 2025" at bounding box center [722, 488] width 1002 height 68
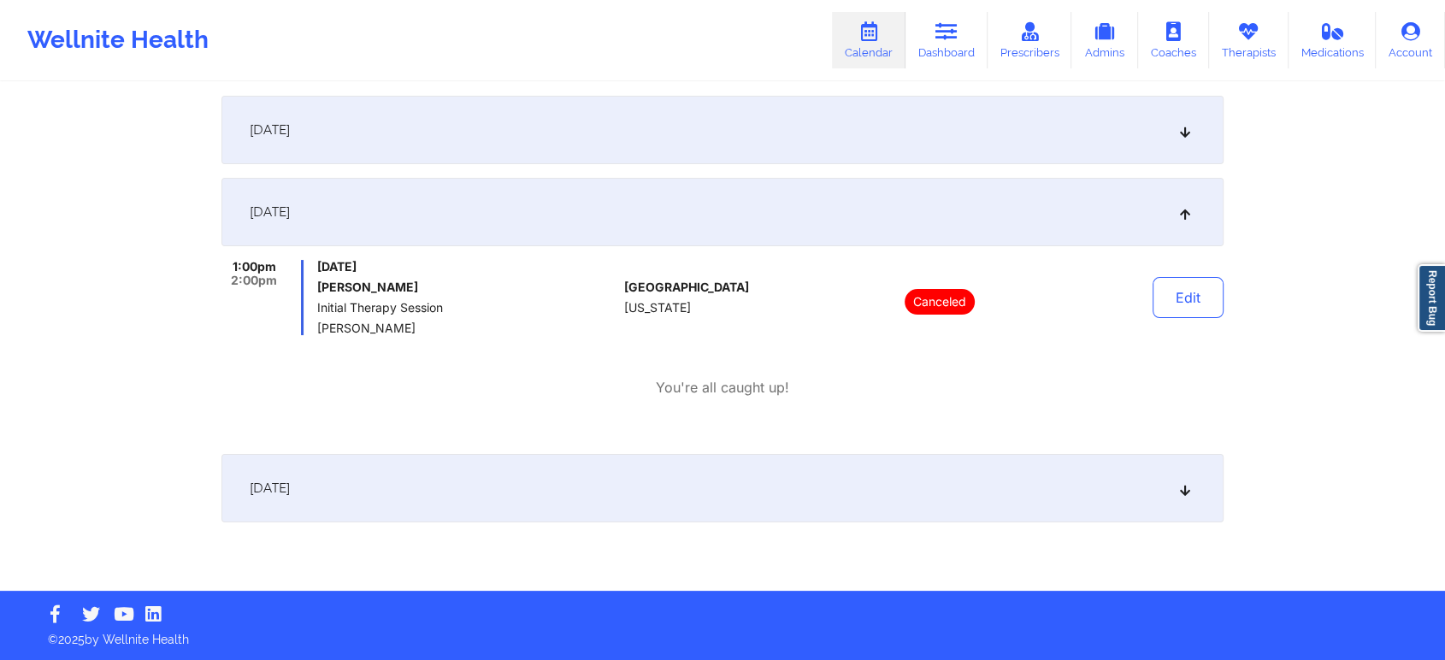
click at [1182, 218] on icon at bounding box center [1185, 212] width 15 height 12
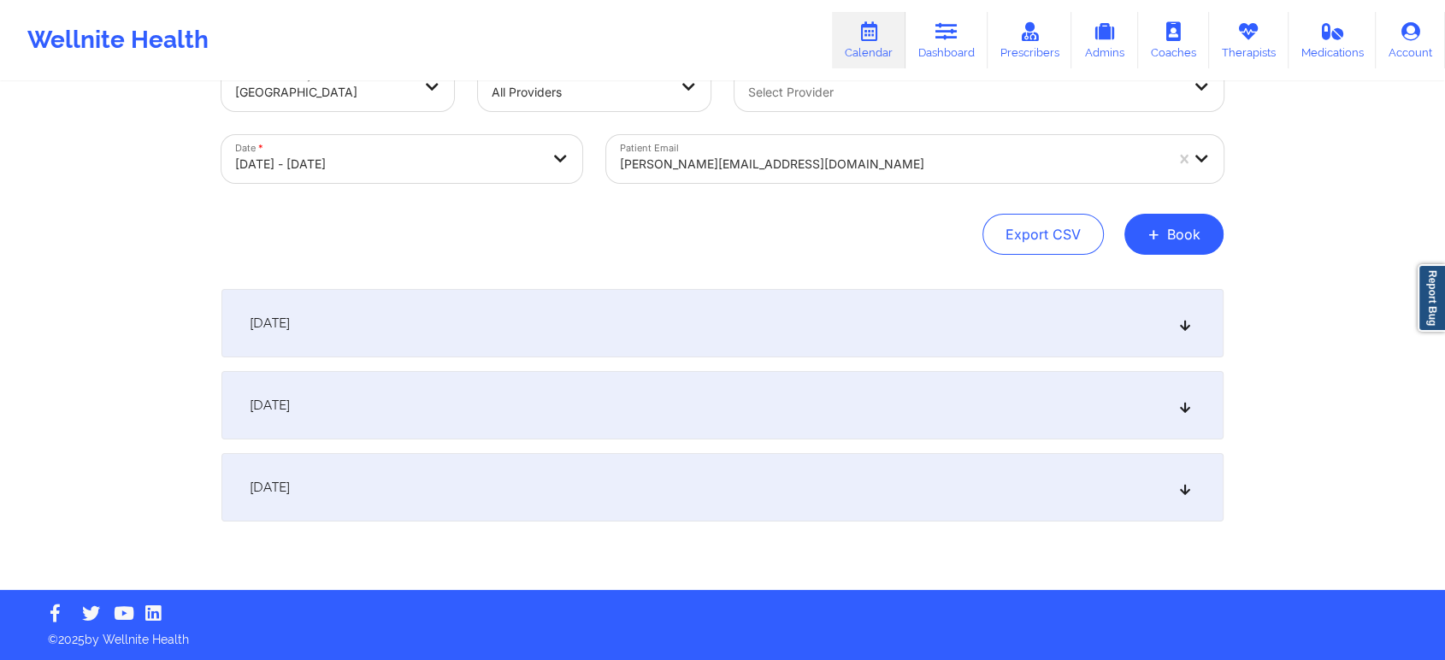
scroll to position [50, 0]
